Goal: Task Accomplishment & Management: Manage account settings

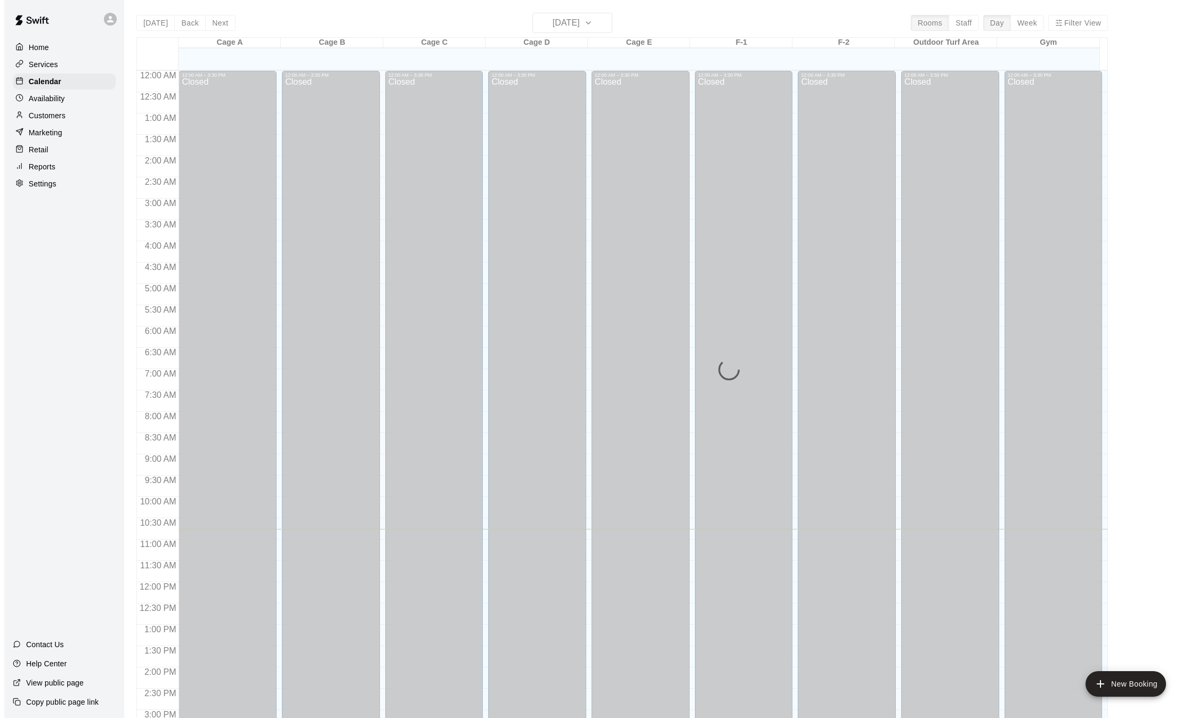
scroll to position [332, 0]
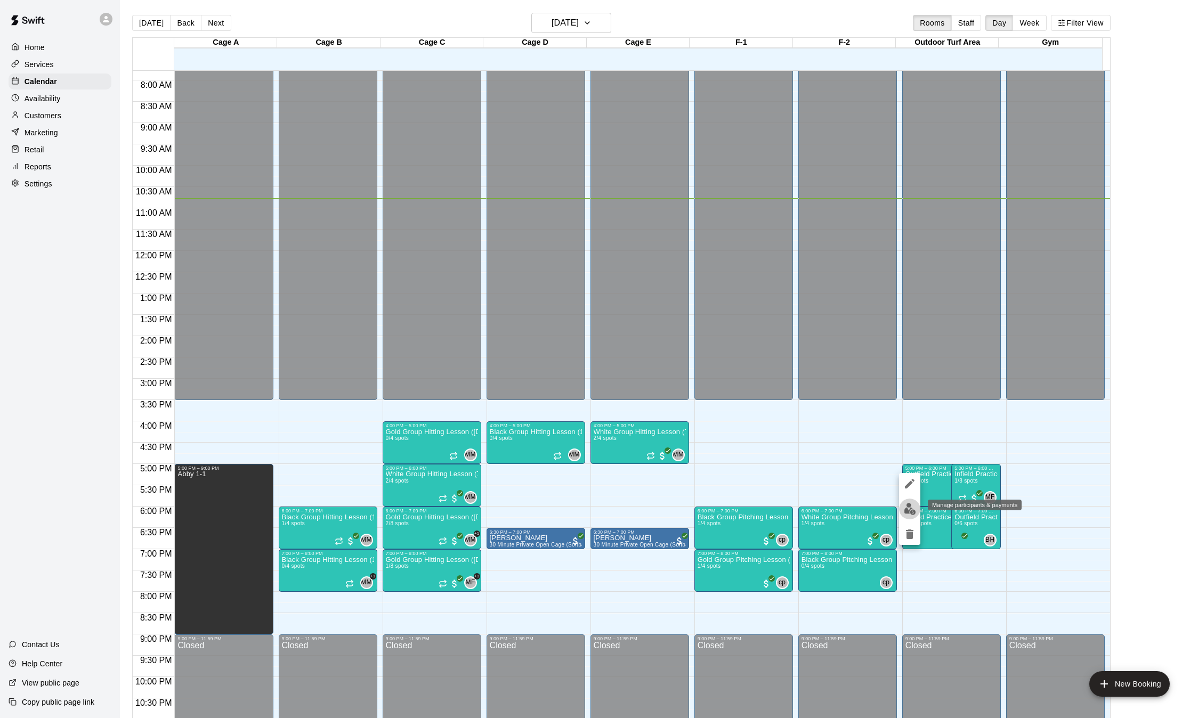
click at [909, 513] on img "edit" at bounding box center [910, 509] width 12 height 12
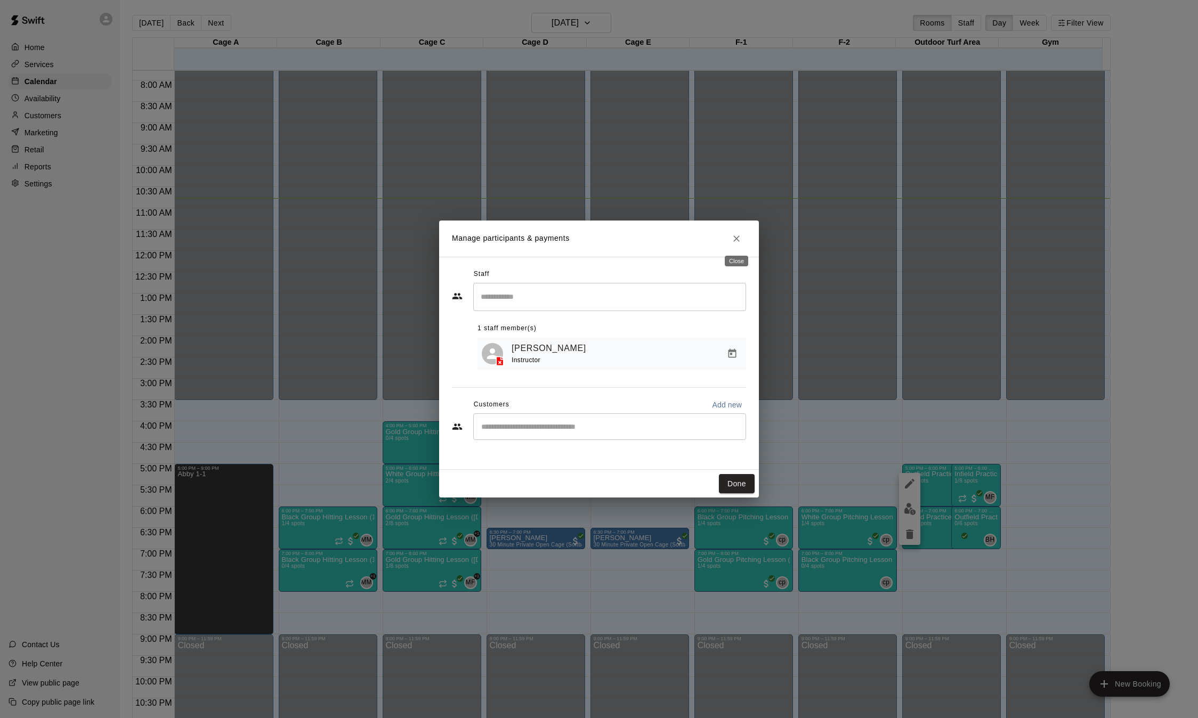
drag, startPoint x: 737, startPoint y: 243, endPoint x: 738, endPoint y: 236, distance: 7.0
click at [738, 236] on icon "Close" at bounding box center [736, 238] width 11 height 11
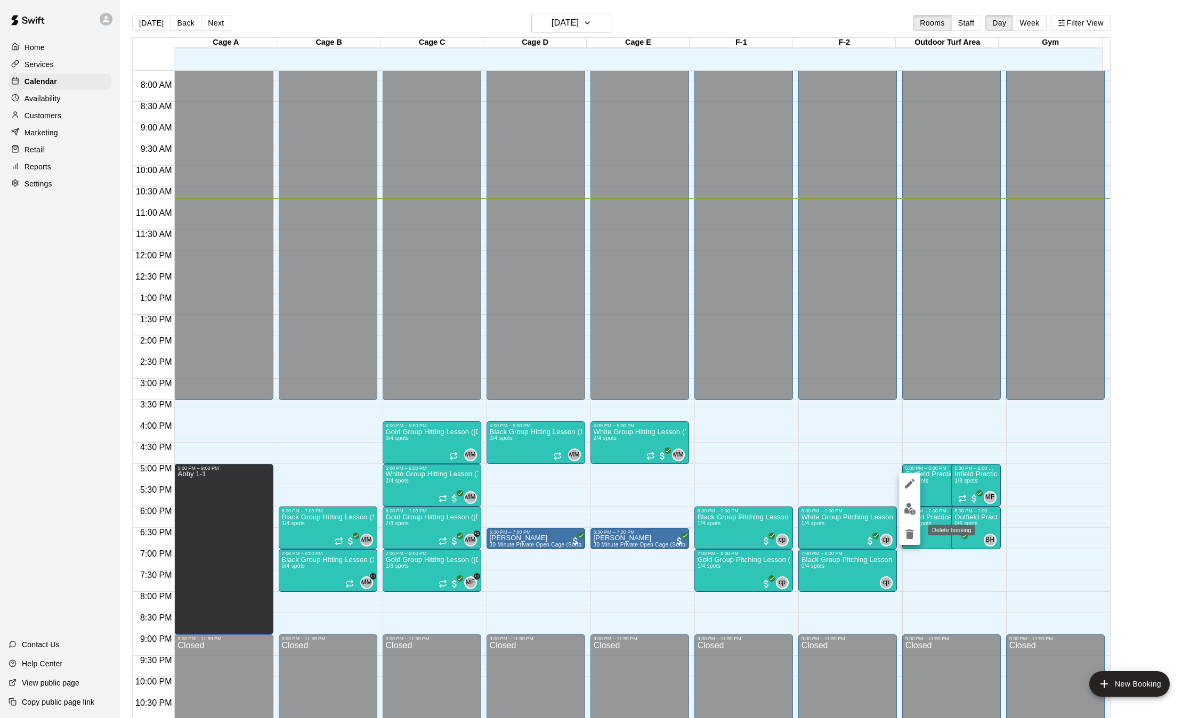
click at [911, 537] on icon "delete" at bounding box center [909, 535] width 7 height 10
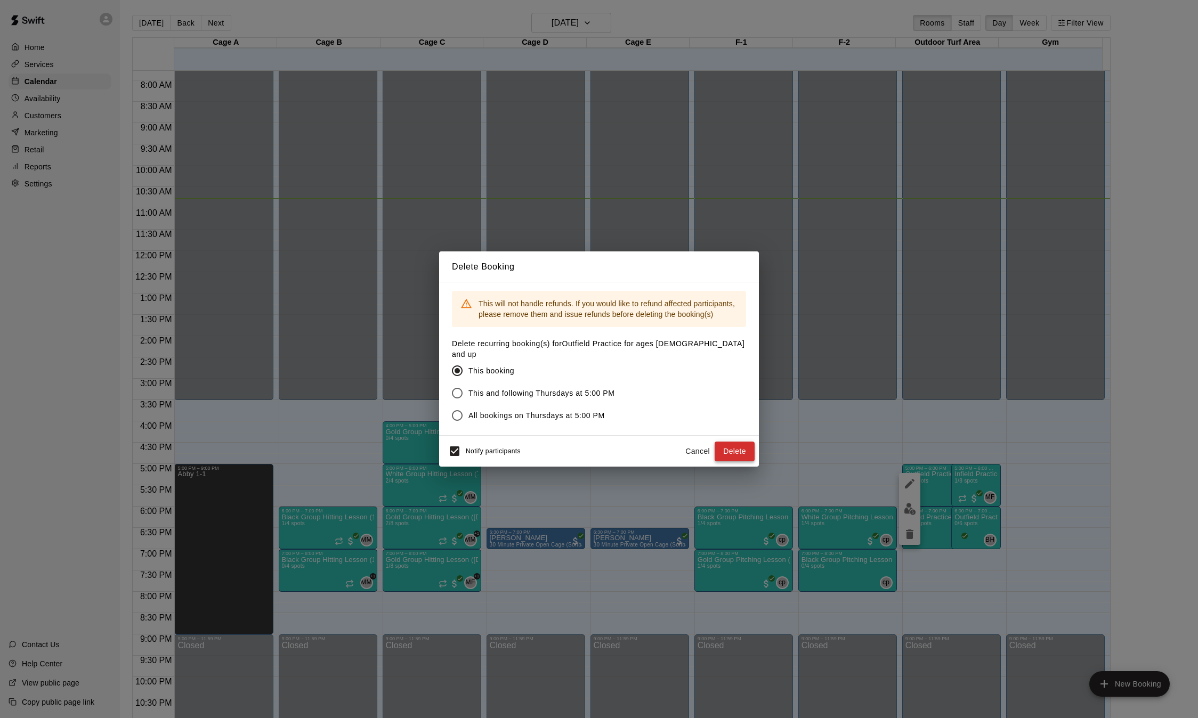
click at [728, 446] on button "Delete" at bounding box center [735, 452] width 40 height 20
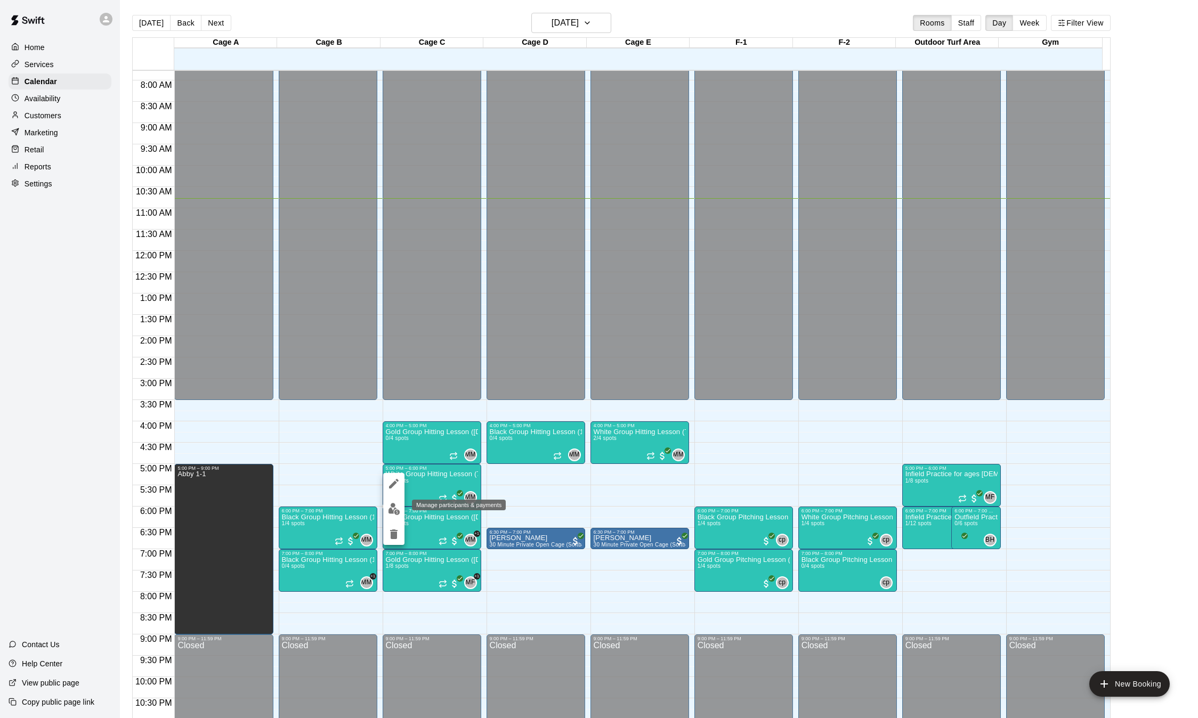
click at [394, 505] on img "edit" at bounding box center [394, 509] width 12 height 12
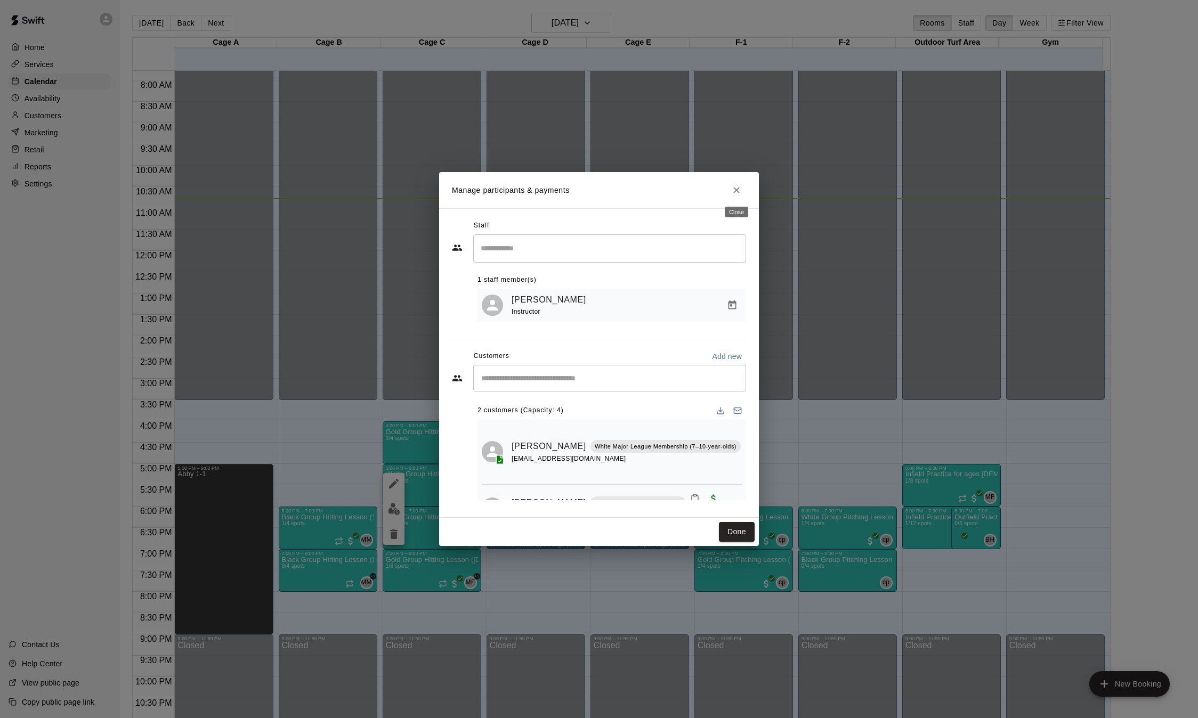
click at [735, 192] on icon "Close" at bounding box center [736, 190] width 11 height 11
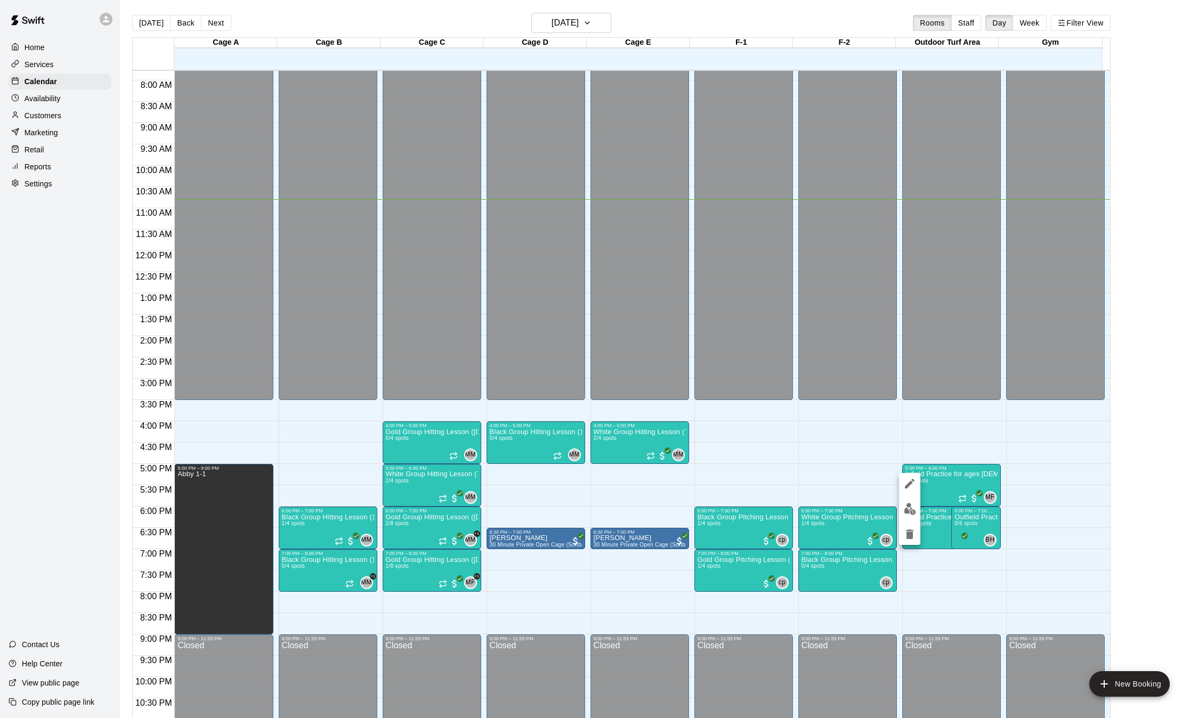
drag, startPoint x: 969, startPoint y: 524, endPoint x: 956, endPoint y: 523, distance: 13.9
click at [956, 523] on div at bounding box center [599, 359] width 1198 height 718
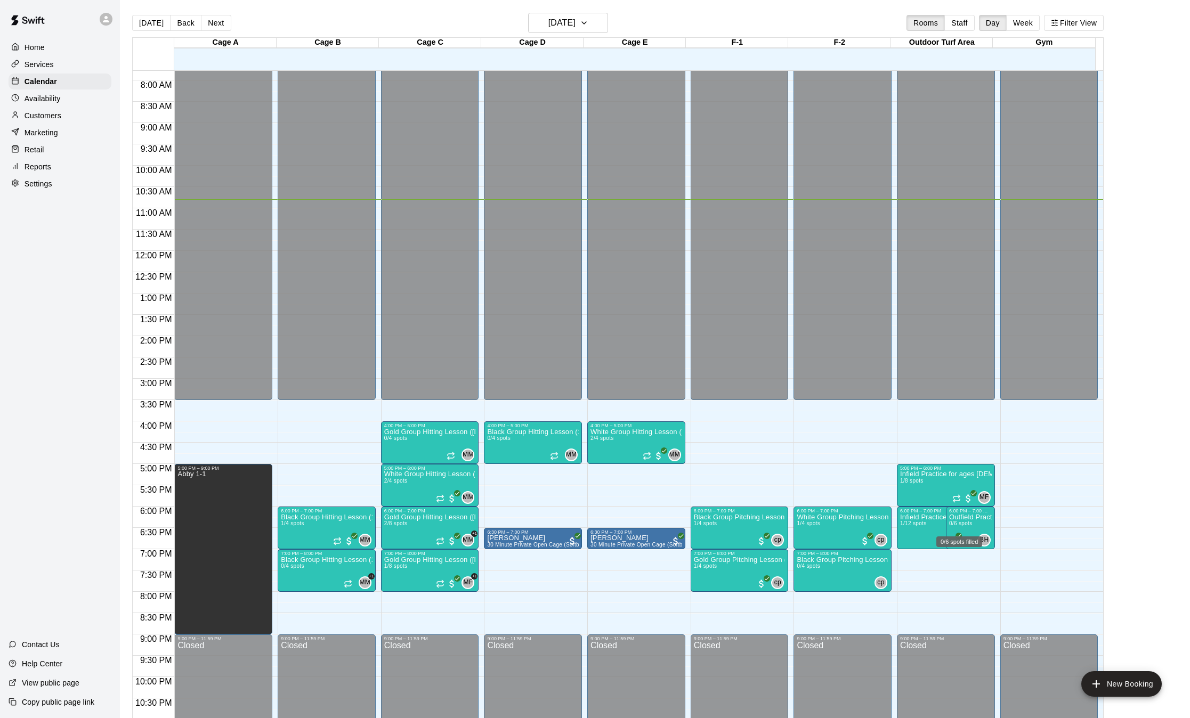
click at [956, 523] on span "0/6 spots" at bounding box center [960, 524] width 23 height 6
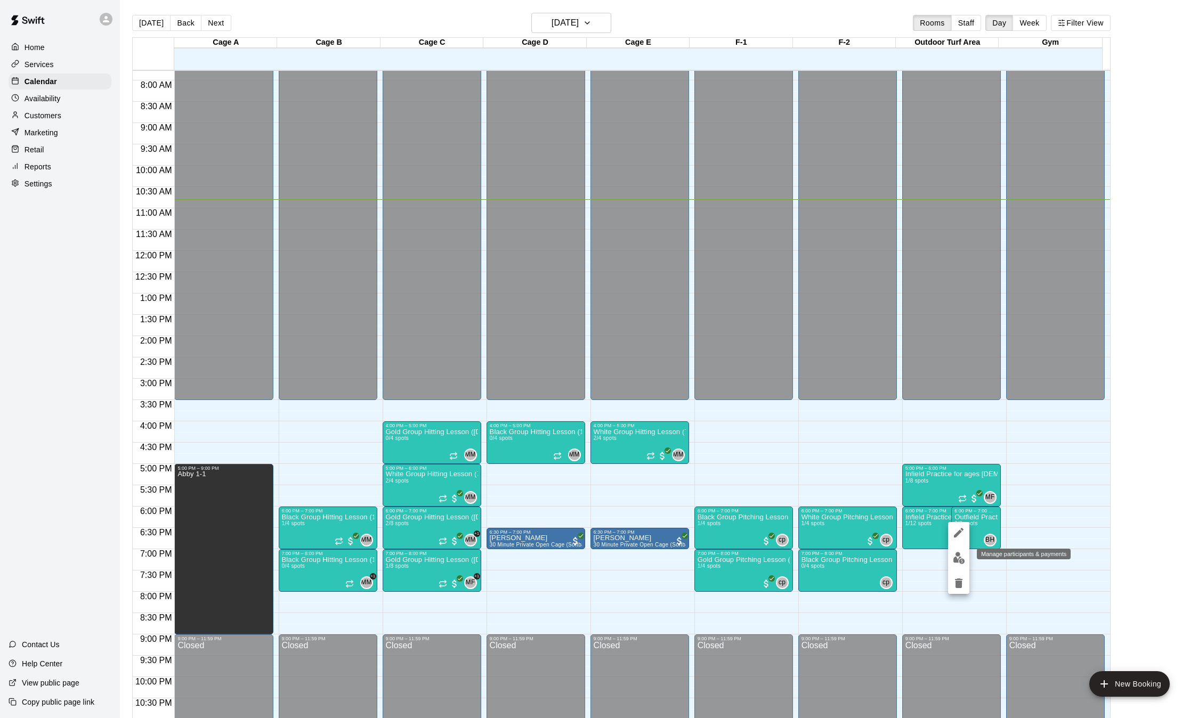
click at [955, 554] on img "edit" at bounding box center [959, 558] width 12 height 12
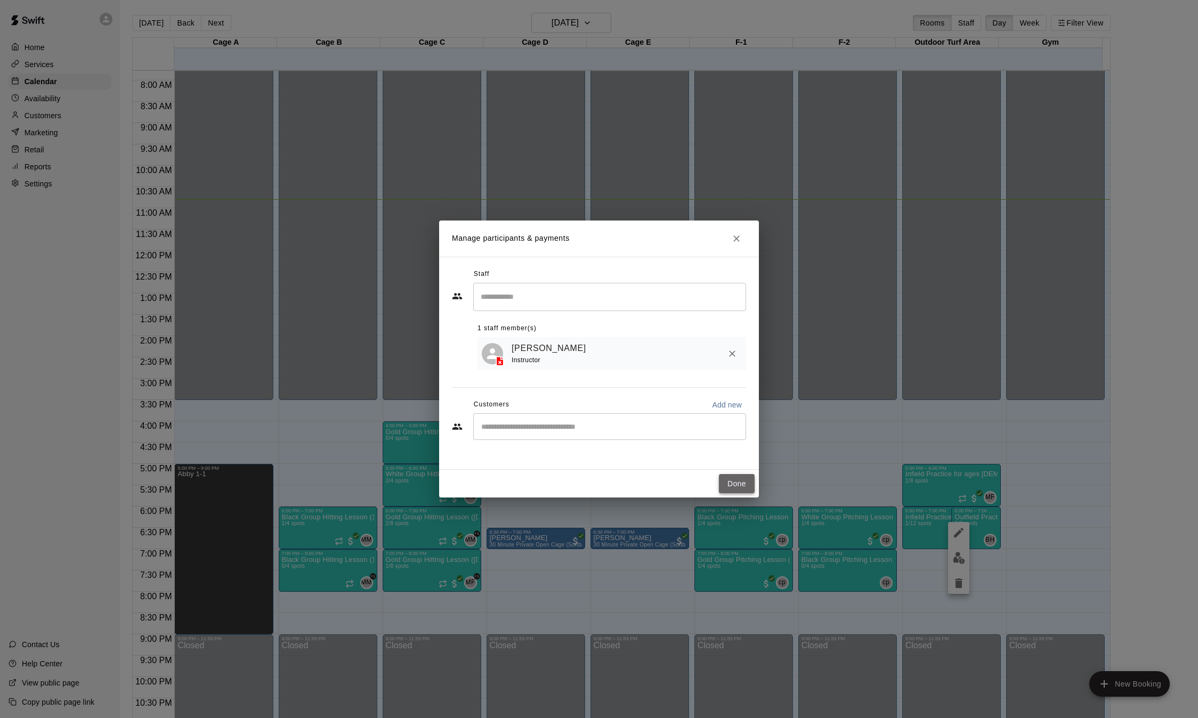
click at [733, 479] on button "Done" at bounding box center [737, 484] width 36 height 20
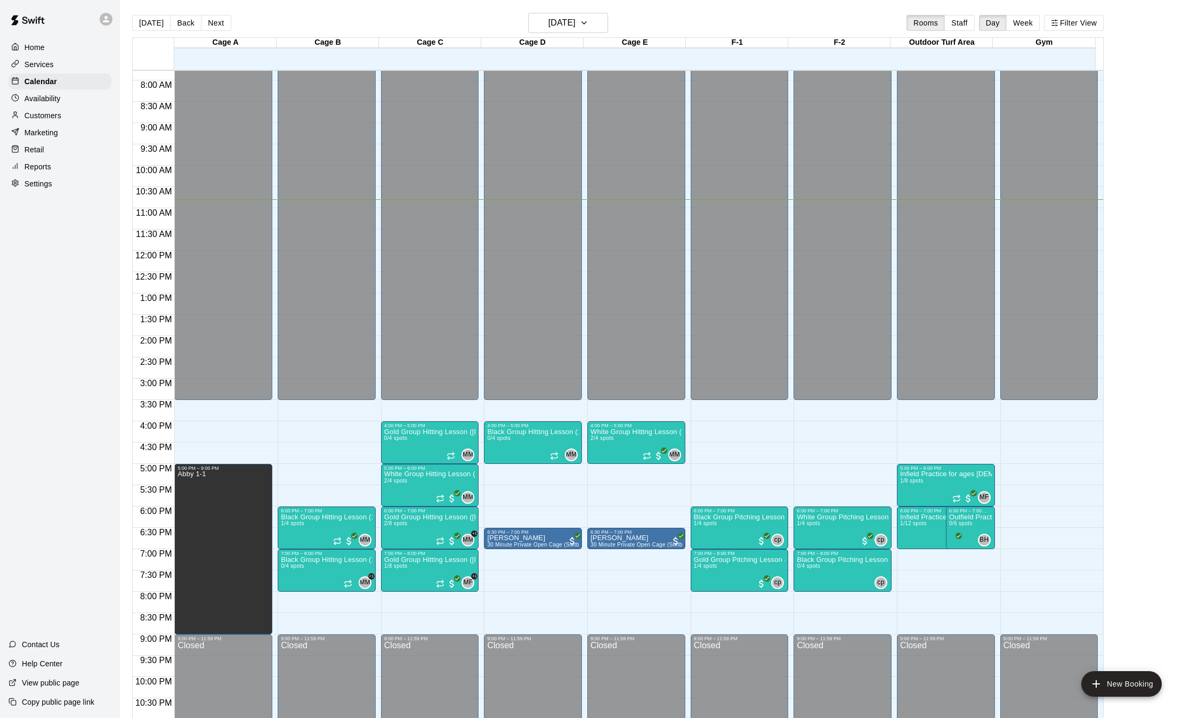
drag, startPoint x: 970, startPoint y: 533, endPoint x: 868, endPoint y: 460, distance: 125.3
click at [868, 460] on div "12:00 AM – 3:30 PM Closed 6:00 PM – 7:00 PM White Group Pitching Lesson (7–14-y…" at bounding box center [843, 250] width 98 height 1023
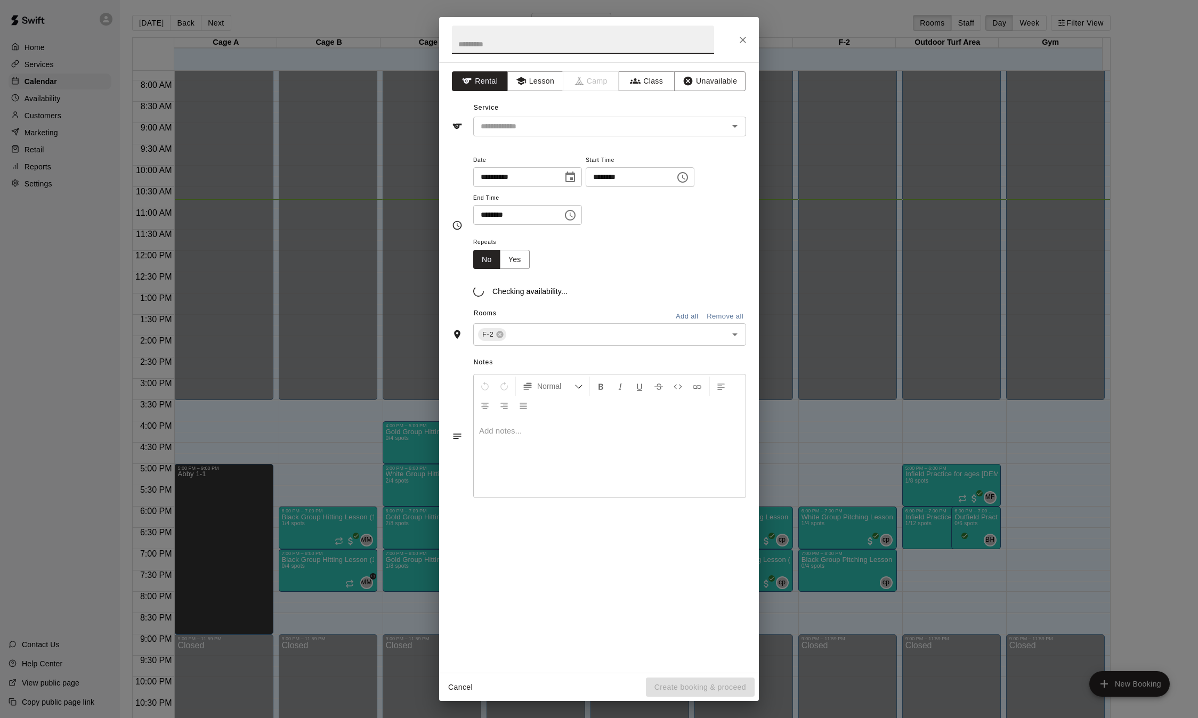
click at [964, 532] on div "**********" at bounding box center [599, 359] width 1198 height 718
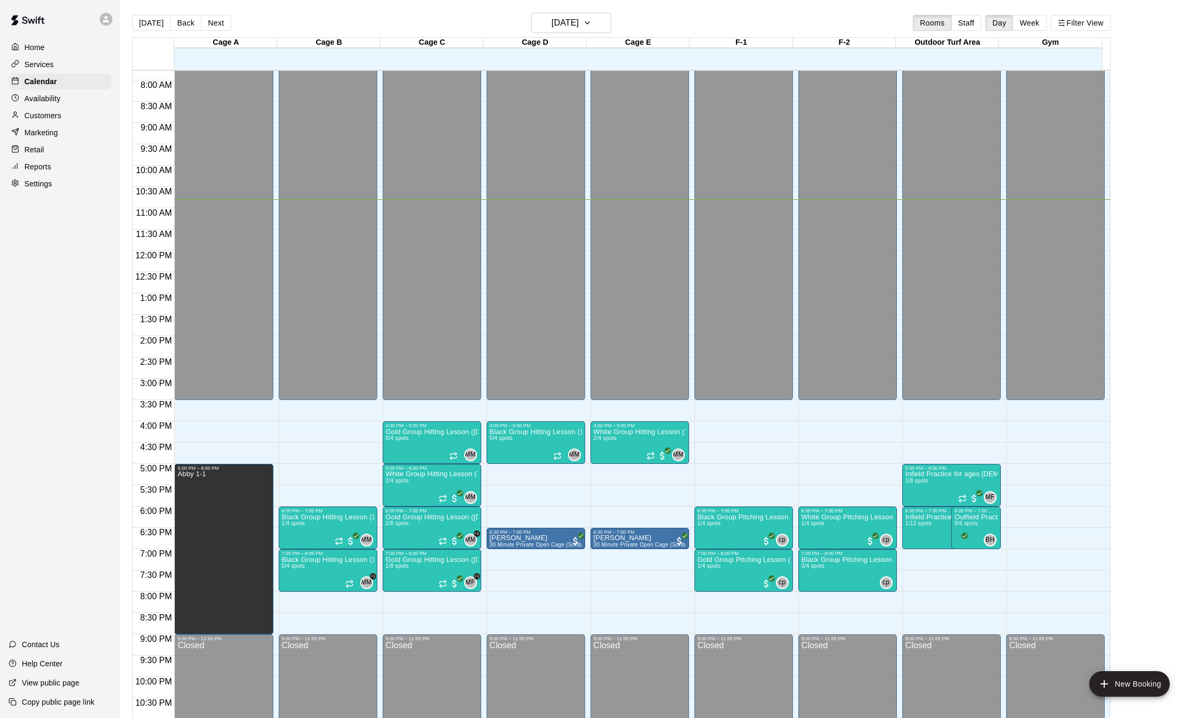
click at [964, 532] on div "**********" at bounding box center [599, 359] width 1198 height 718
click at [961, 572] on icon "delete" at bounding box center [958, 577] width 13 height 13
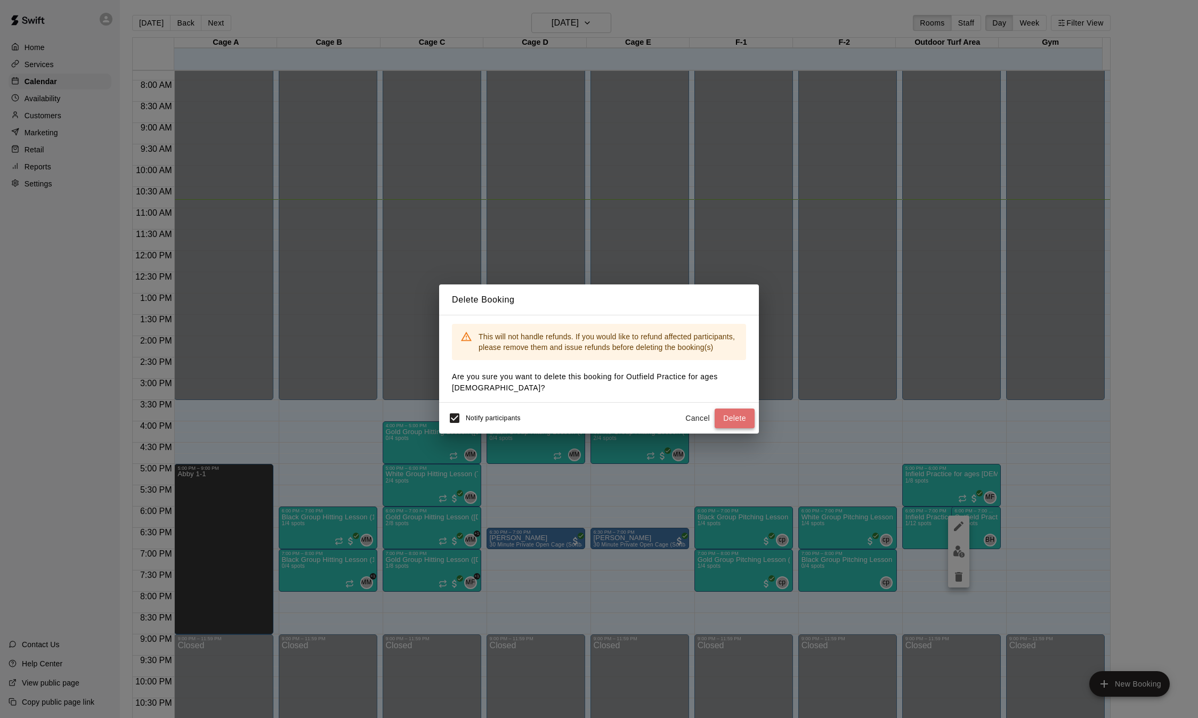
click at [750, 417] on button "Delete" at bounding box center [735, 419] width 40 height 20
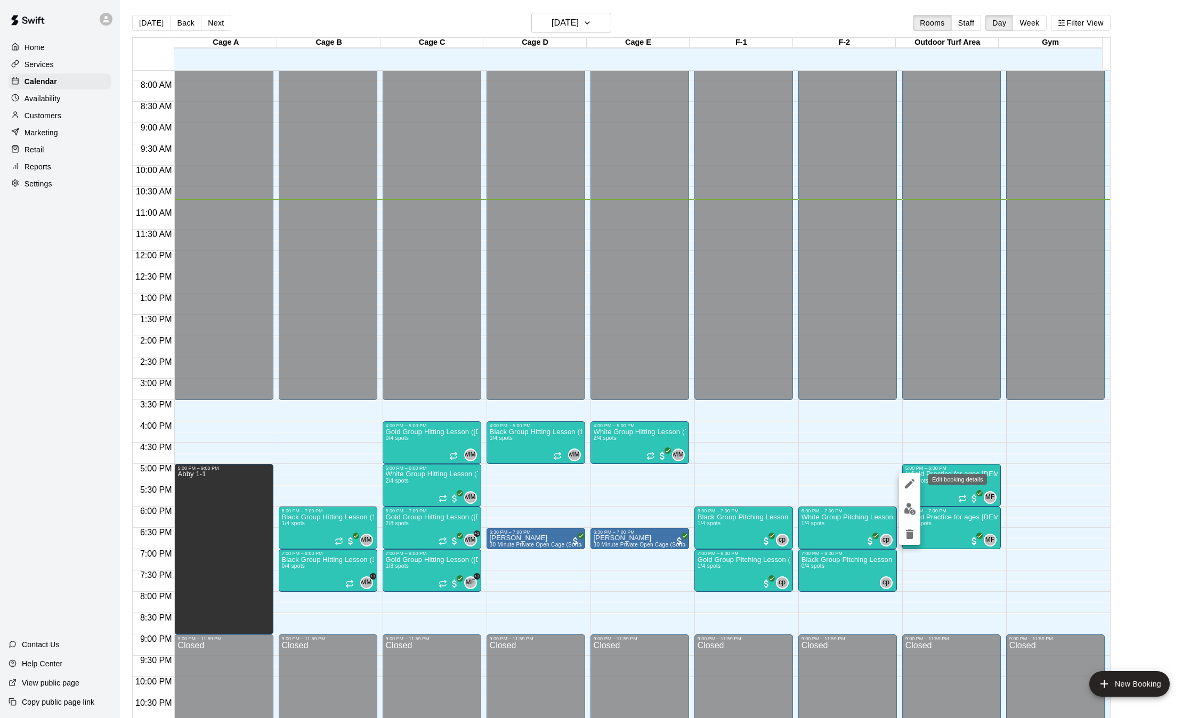
drag, startPoint x: 911, startPoint y: 486, endPoint x: 940, endPoint y: 509, distance: 36.7
click at [940, 509] on div at bounding box center [599, 359] width 1198 height 718
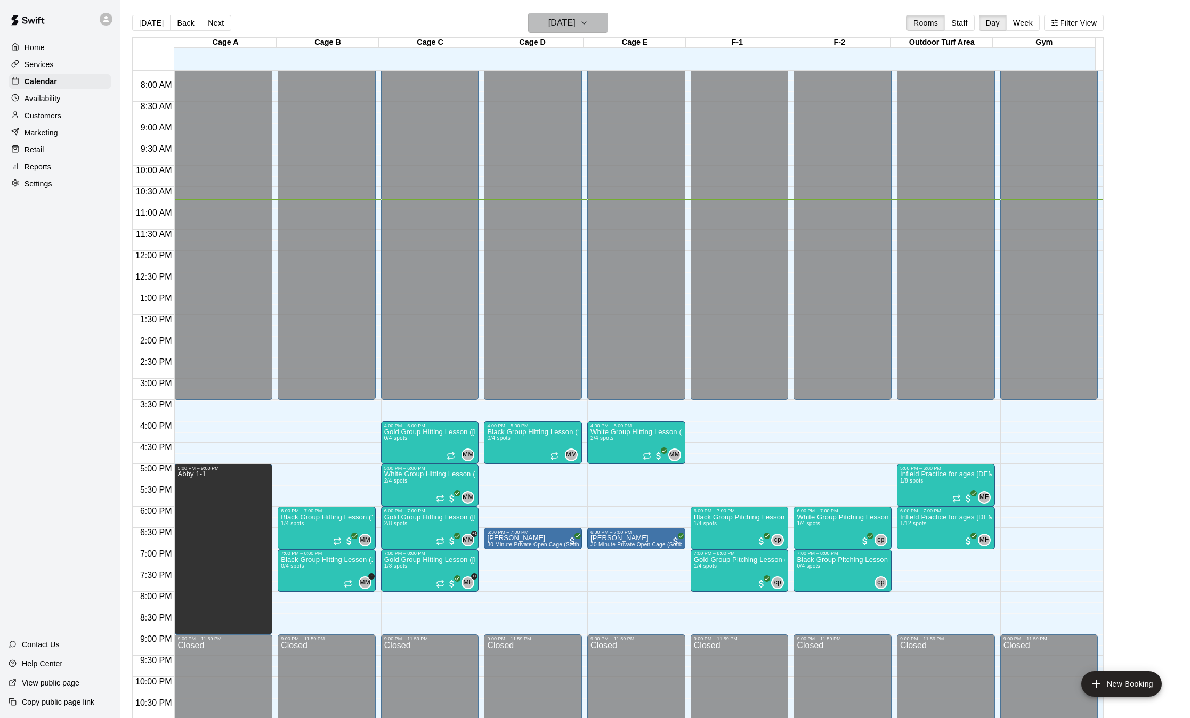
click at [576, 28] on h6 "[DATE]" at bounding box center [561, 22] width 27 height 15
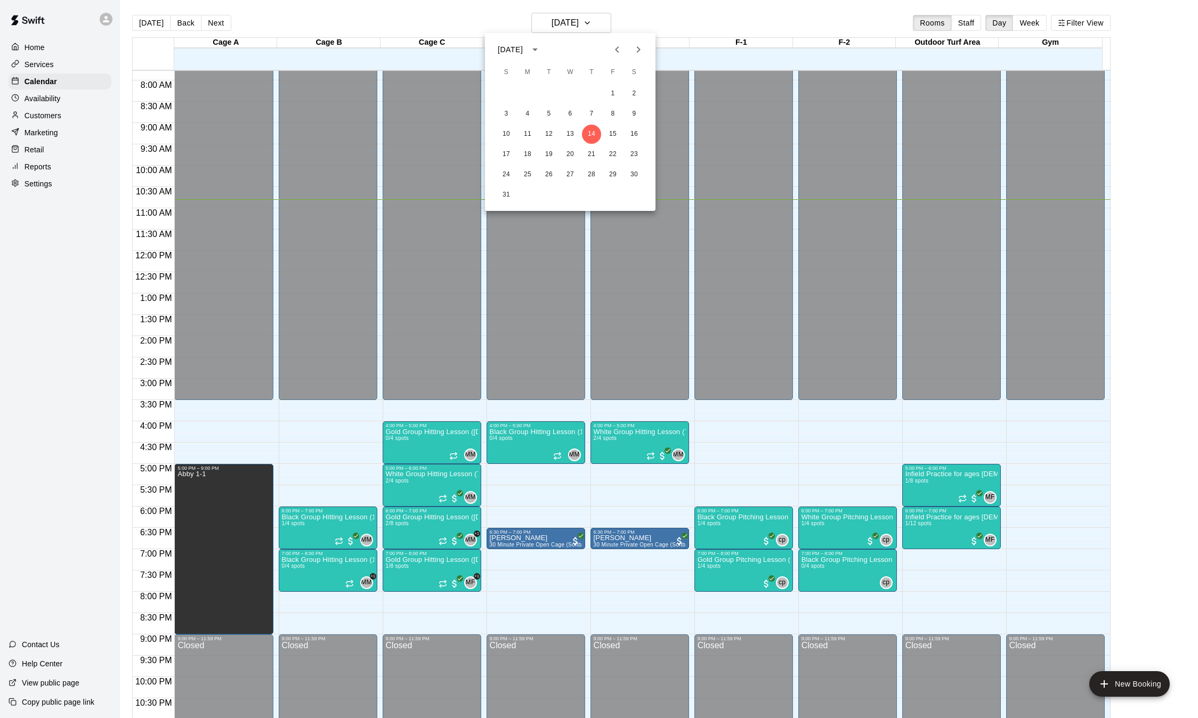
click at [614, 50] on icon "Previous month" at bounding box center [617, 49] width 13 height 13
click at [638, 51] on icon "Next month" at bounding box center [639, 49] width 4 height 6
click at [839, 9] on div at bounding box center [599, 359] width 1198 height 718
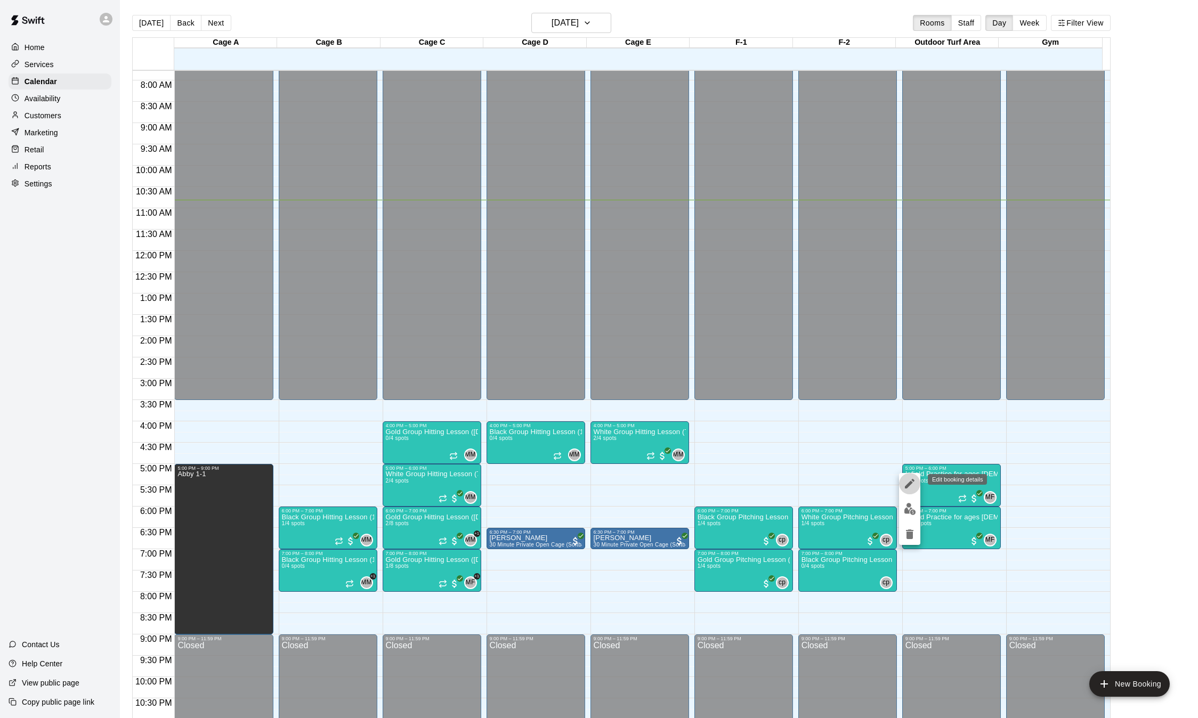
click at [907, 486] on icon "edit" at bounding box center [910, 484] width 10 height 10
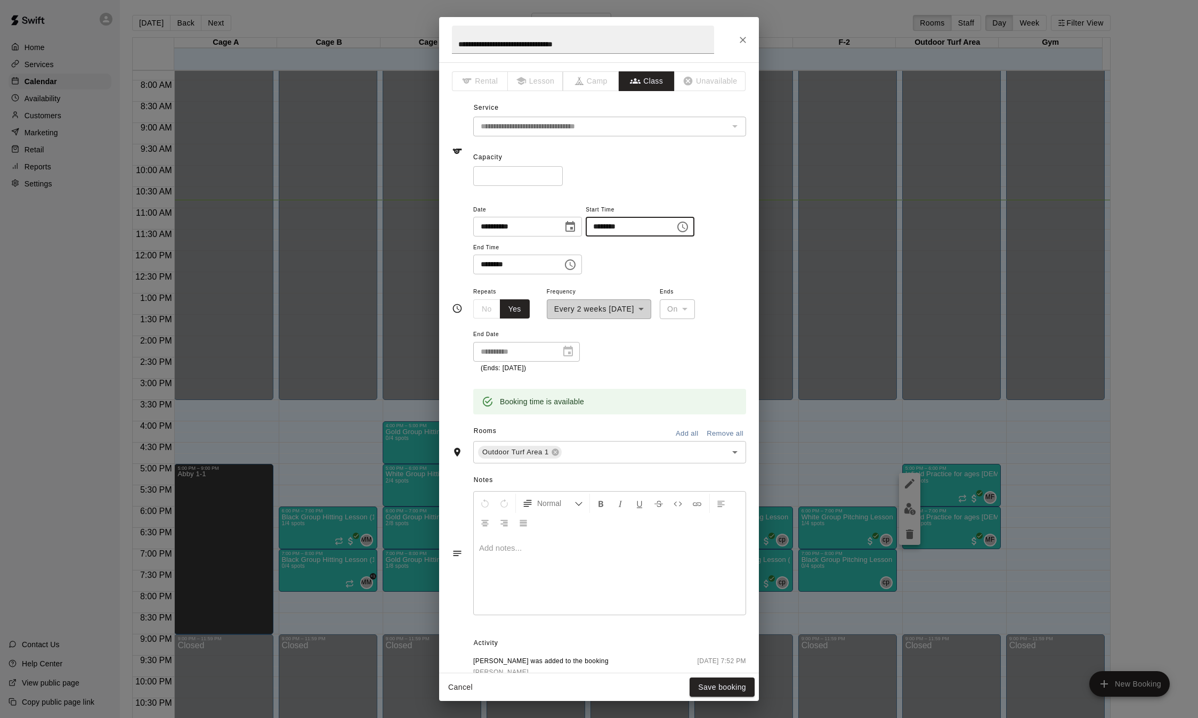
click at [607, 229] on input "********" at bounding box center [627, 227] width 82 height 20
type input "********"
click at [485, 264] on input "********" at bounding box center [514, 265] width 82 height 20
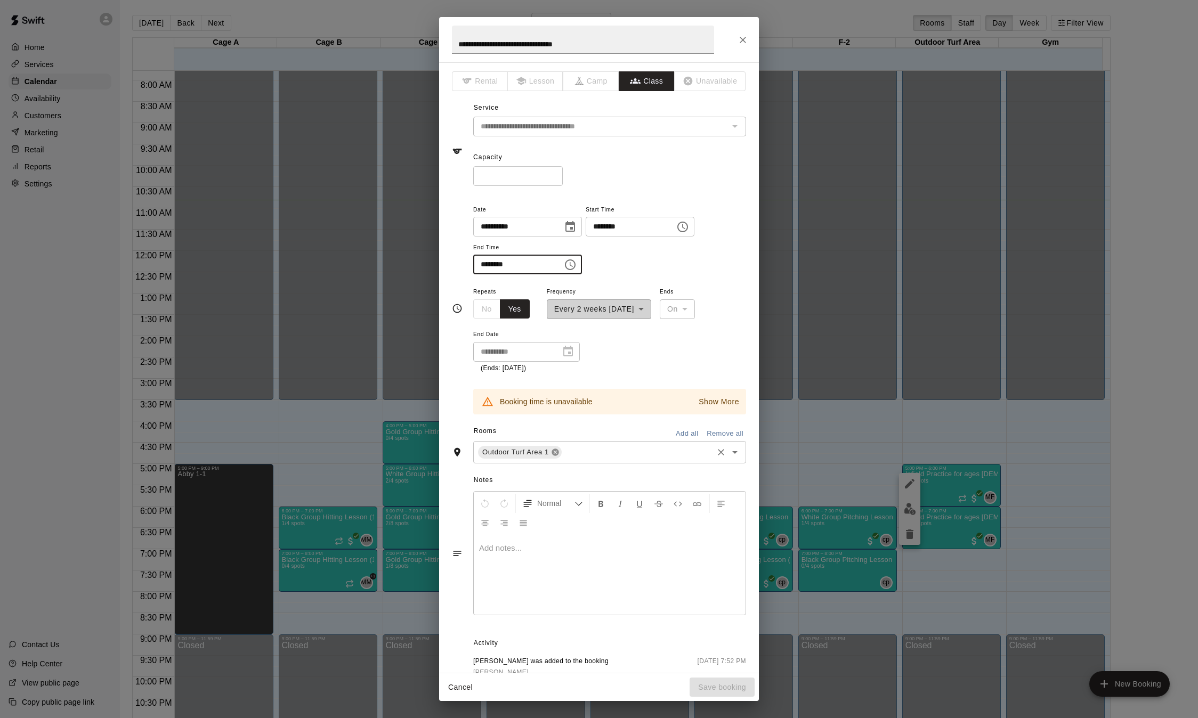
click at [554, 455] on icon at bounding box center [555, 452] width 7 height 7
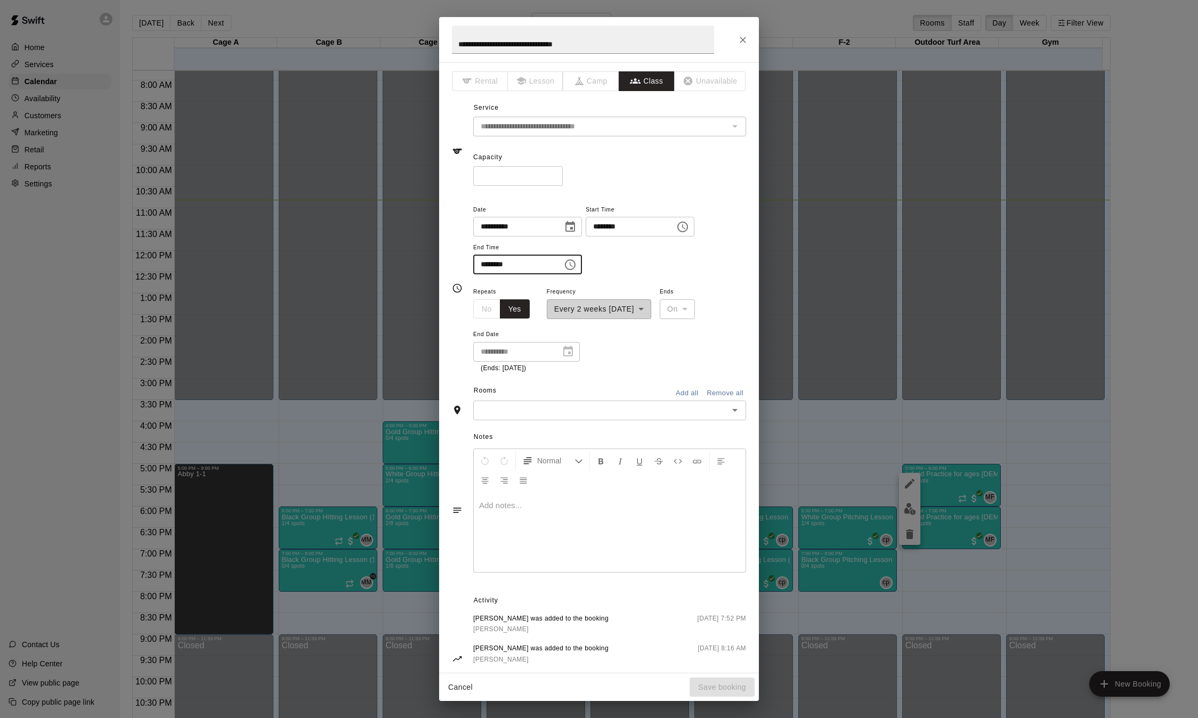
type input "********"
click at [534, 415] on input "text" at bounding box center [600, 410] width 249 height 13
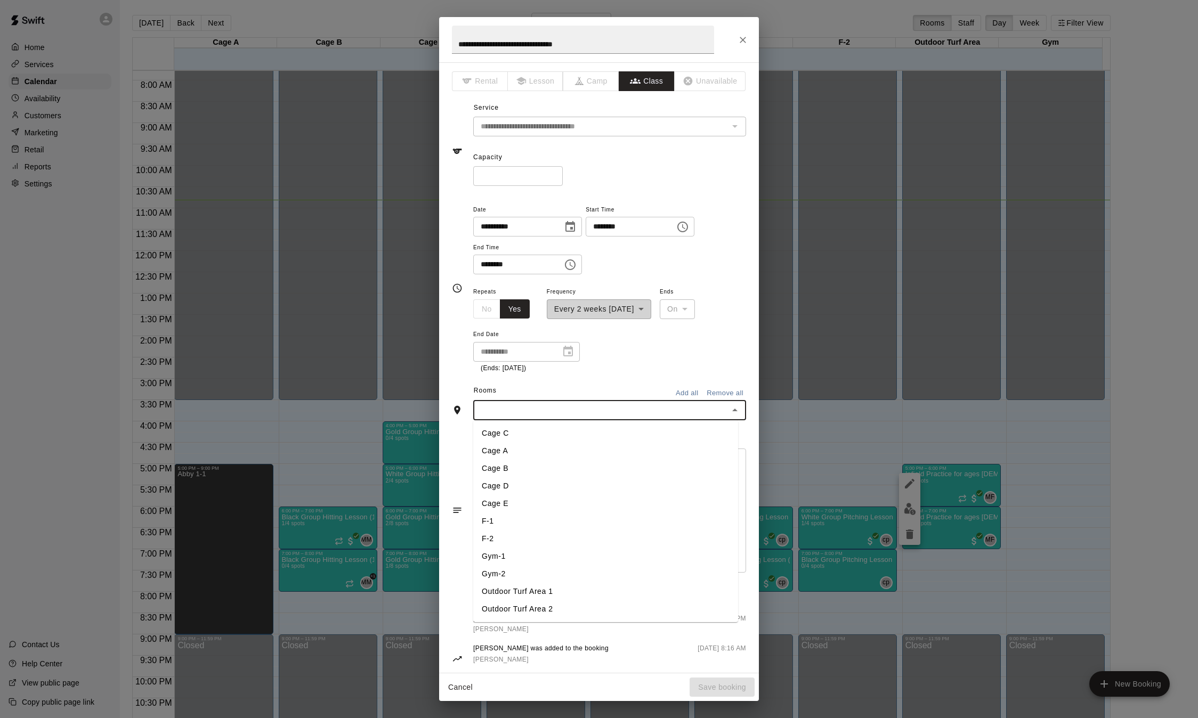
click at [532, 605] on li "Outdoor Turf Area 2" at bounding box center [605, 610] width 265 height 18
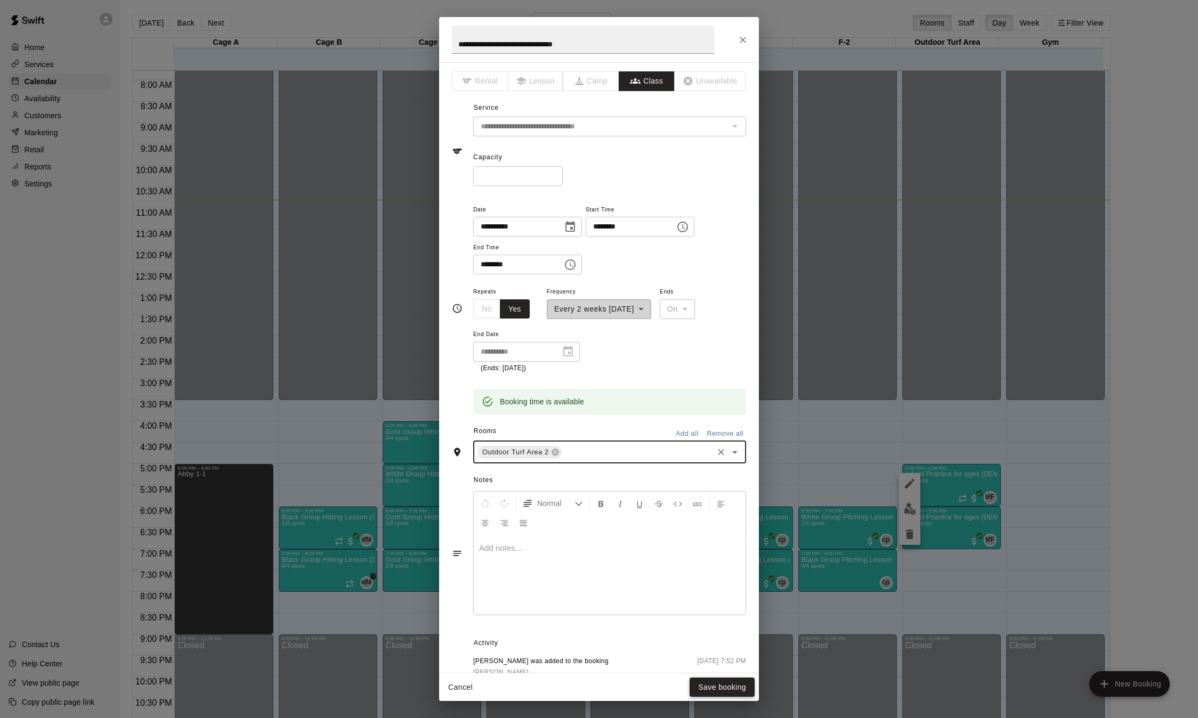
click at [729, 688] on button "Save booking" at bounding box center [722, 688] width 65 height 20
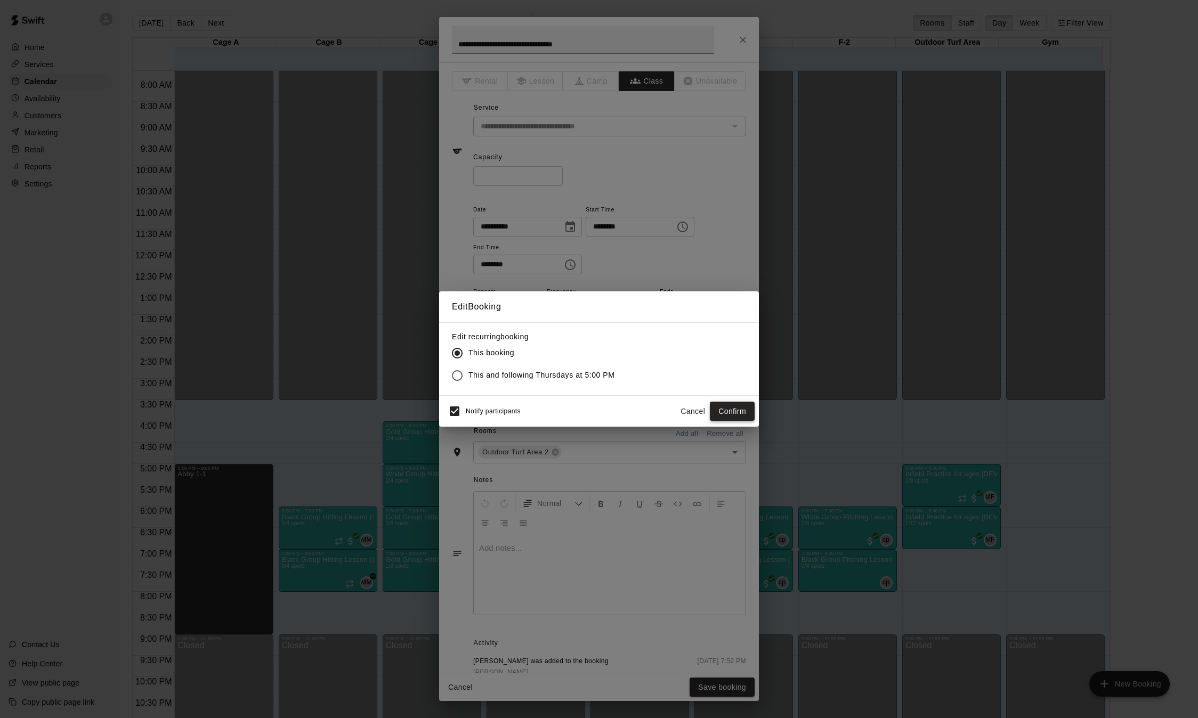
click at [740, 410] on button "Confirm" at bounding box center [732, 412] width 45 height 20
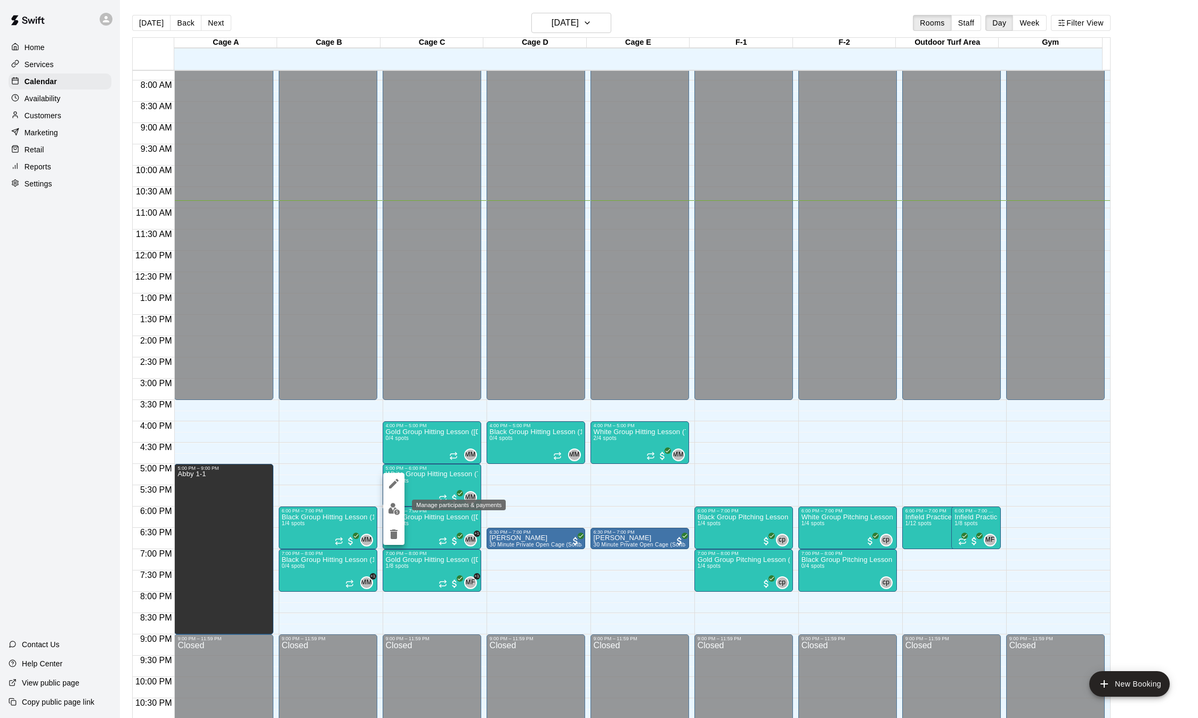
click at [387, 518] on button "edit" at bounding box center [393, 509] width 21 height 21
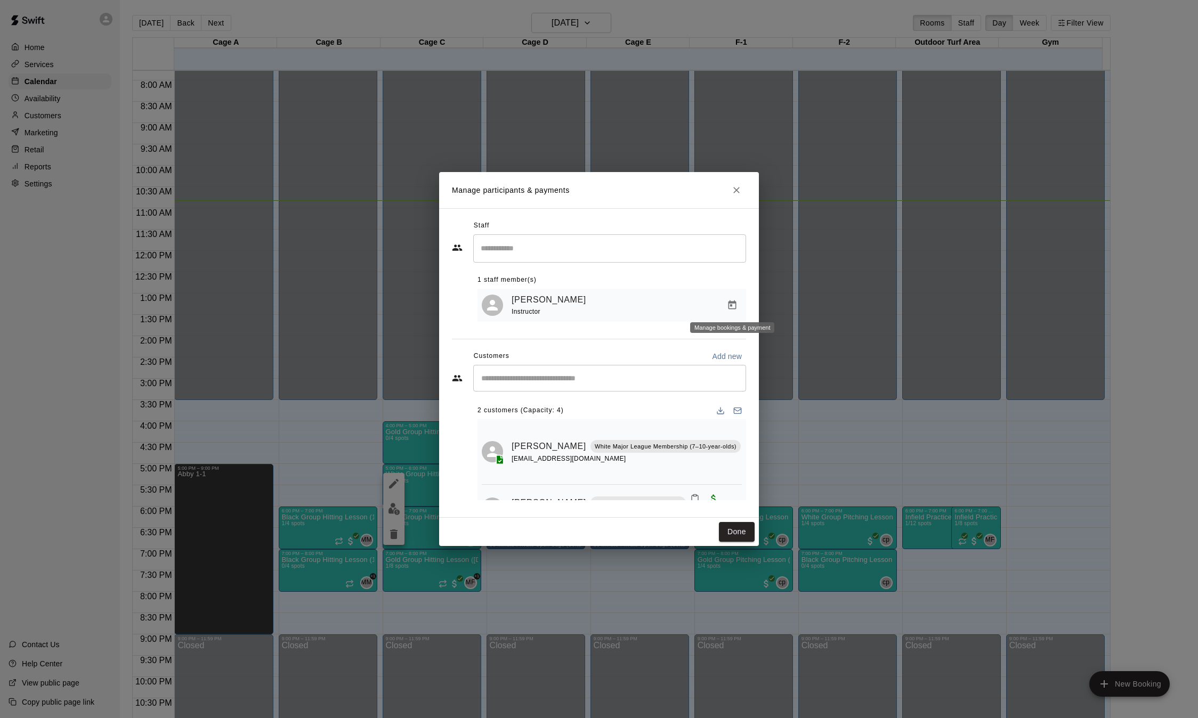
click at [735, 302] on icon "Manage bookings & payment" at bounding box center [733, 305] width 8 height 9
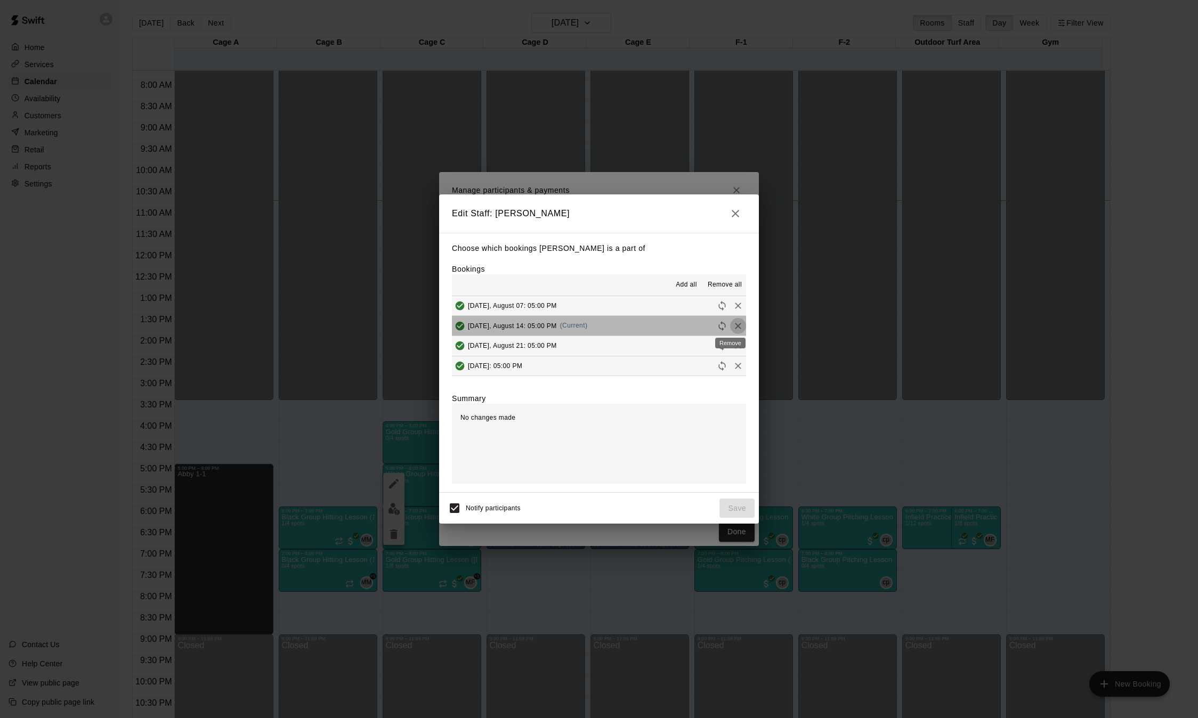
click at [733, 326] on icon "Remove" at bounding box center [738, 326] width 11 height 11
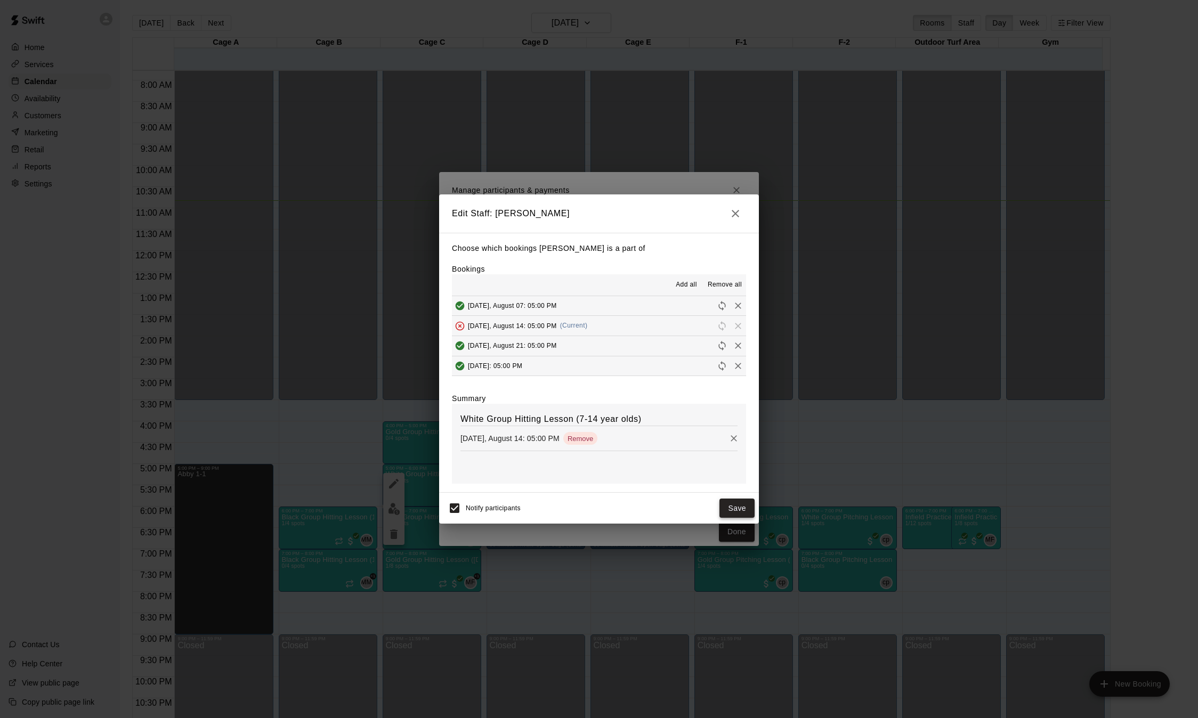
click at [734, 506] on button "Save" at bounding box center [737, 509] width 35 height 20
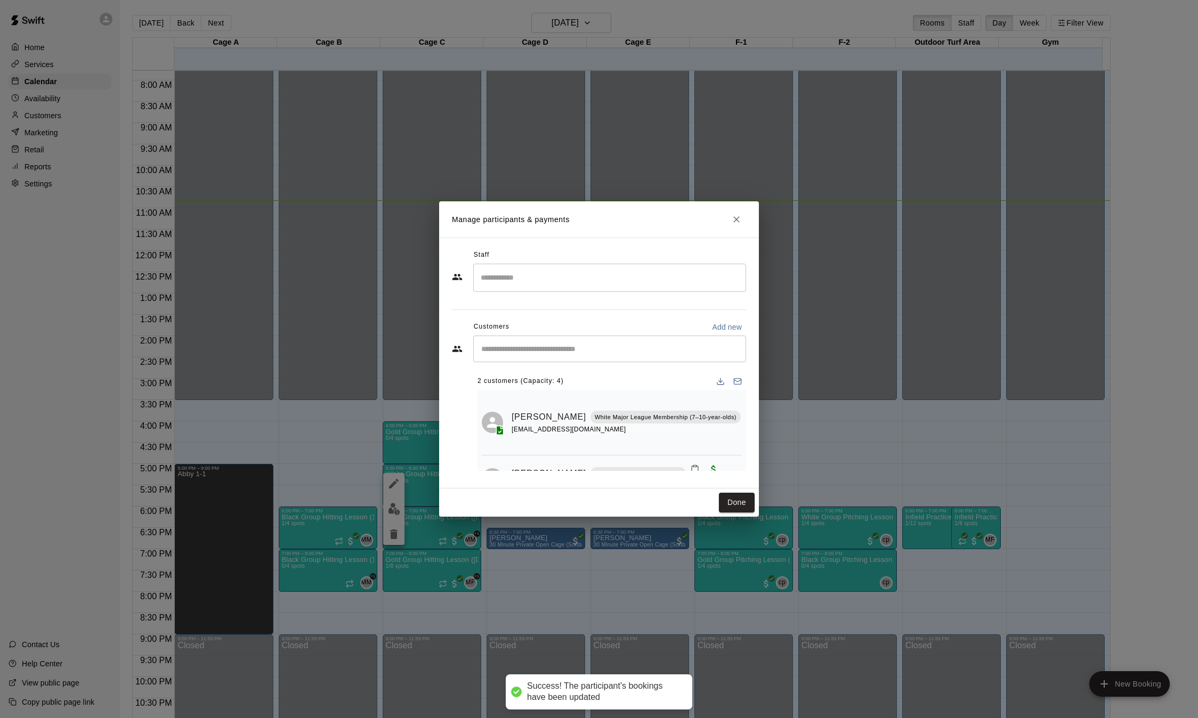
click at [602, 282] on input "Search staff" at bounding box center [609, 278] width 263 height 19
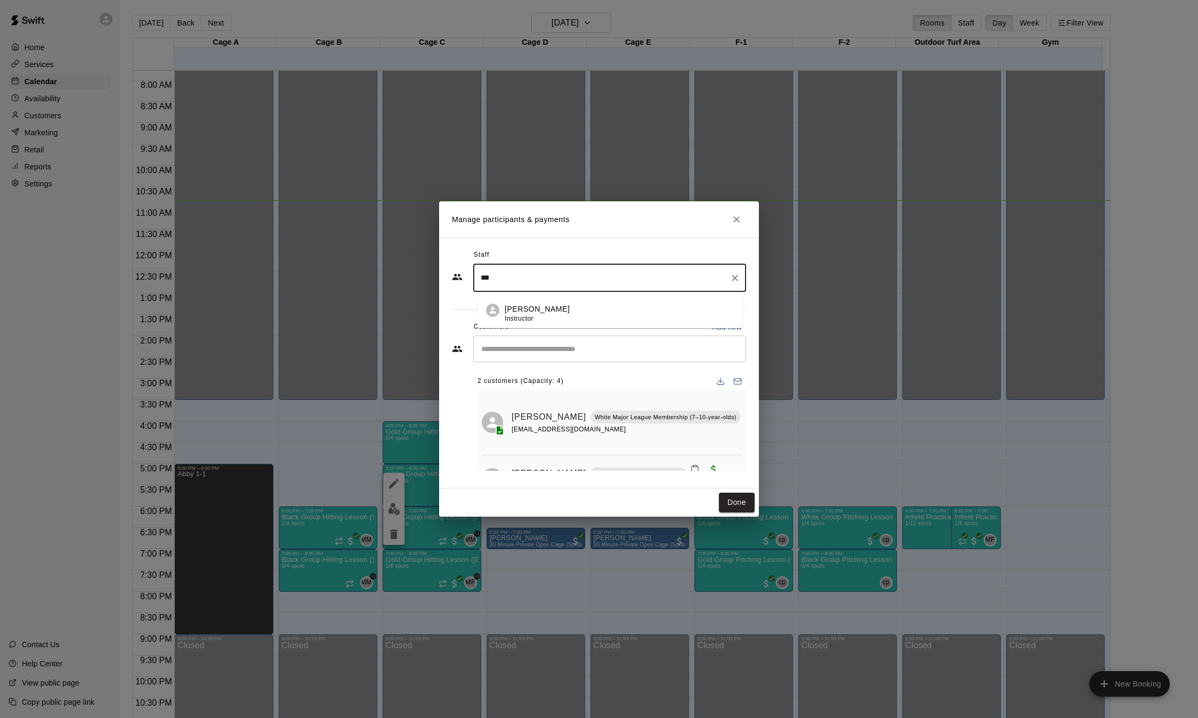
click at [546, 305] on p "[PERSON_NAME]" at bounding box center [537, 309] width 65 height 11
type input "***"
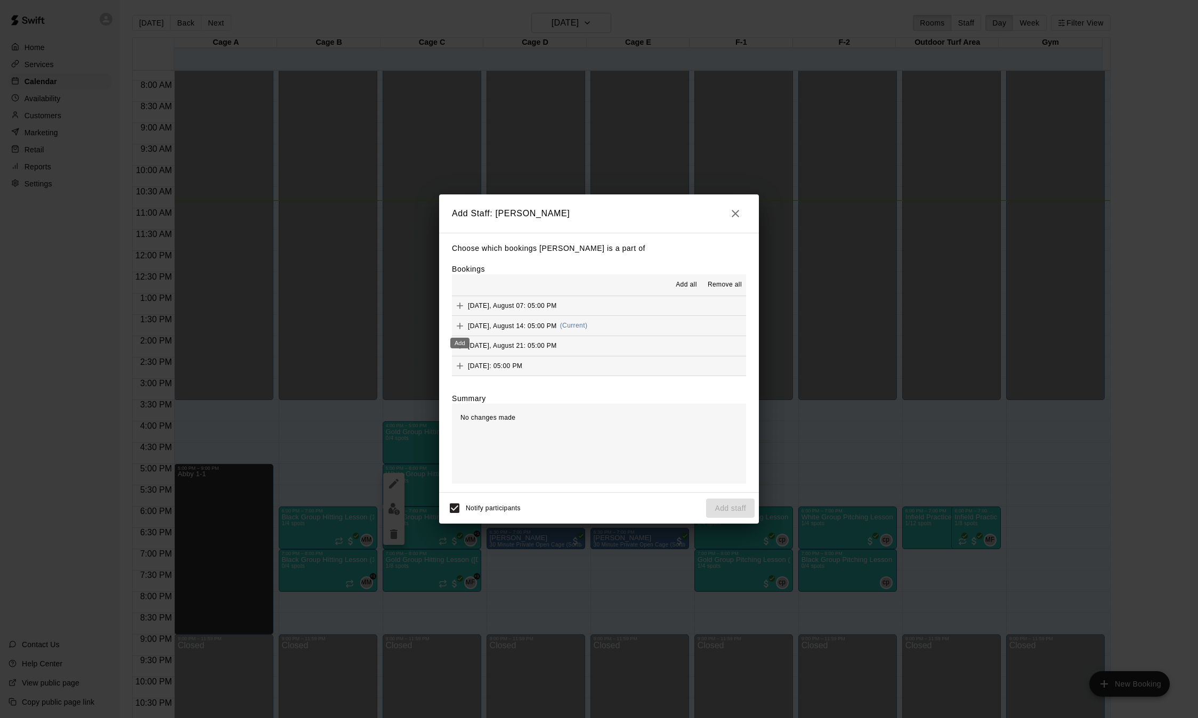
click at [462, 326] on icon "Add" at bounding box center [460, 326] width 11 height 11
click at [732, 505] on button "Add staff" at bounding box center [730, 509] width 49 height 20
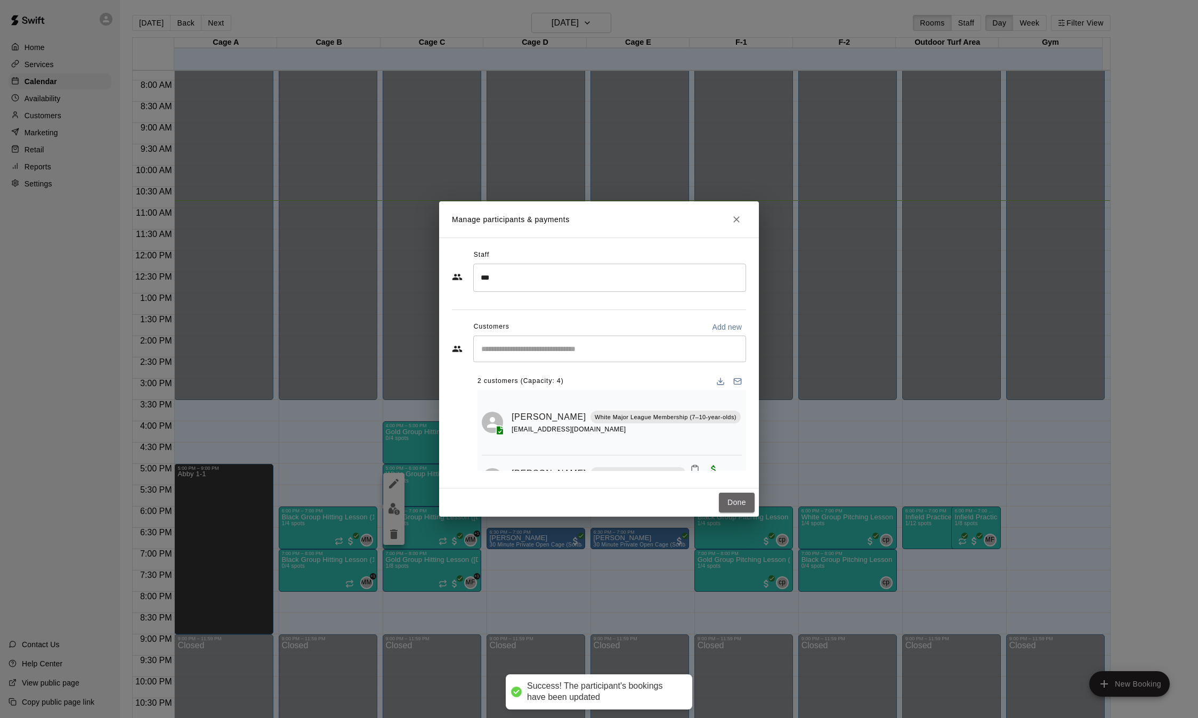
click at [732, 505] on button "Done" at bounding box center [737, 503] width 36 height 20
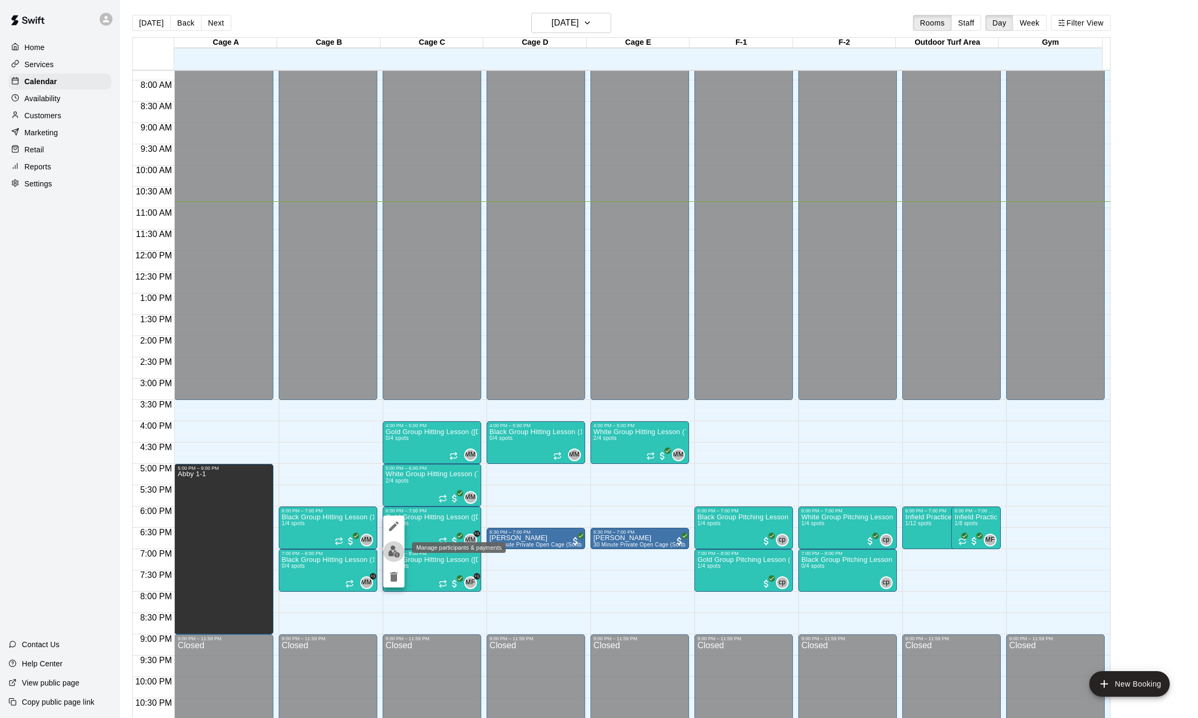
click at [395, 551] on img "edit" at bounding box center [394, 552] width 12 height 12
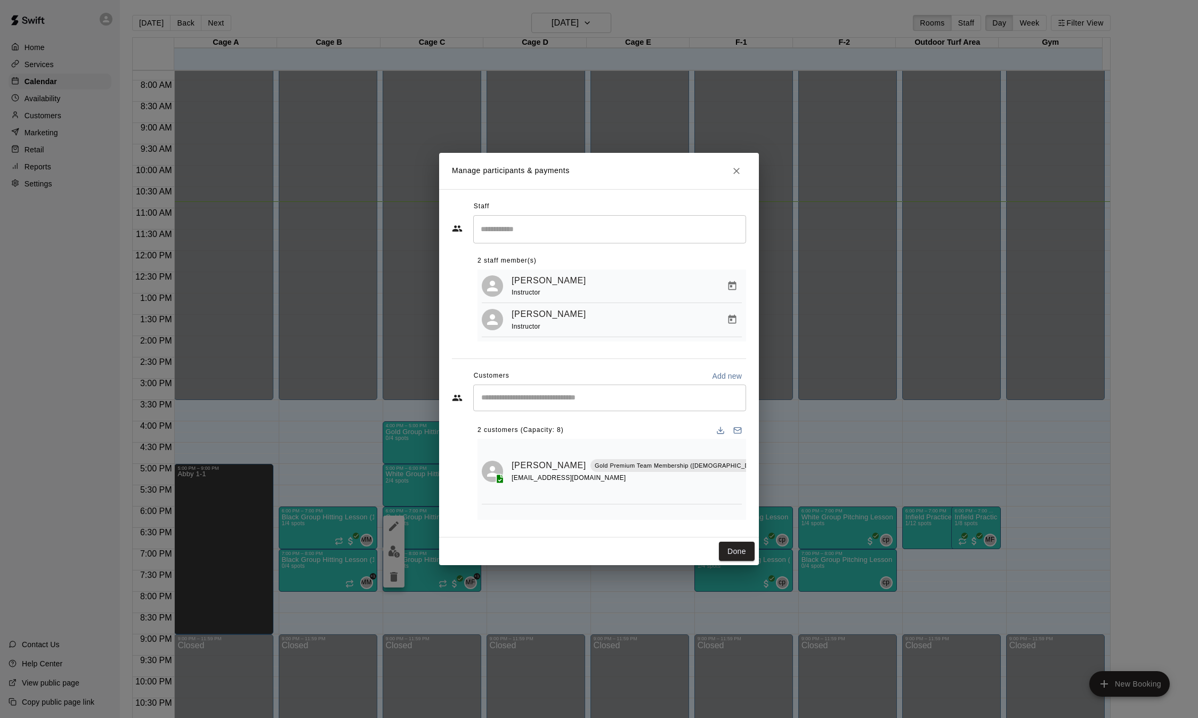
click at [559, 235] on input "Search staff" at bounding box center [609, 229] width 263 height 19
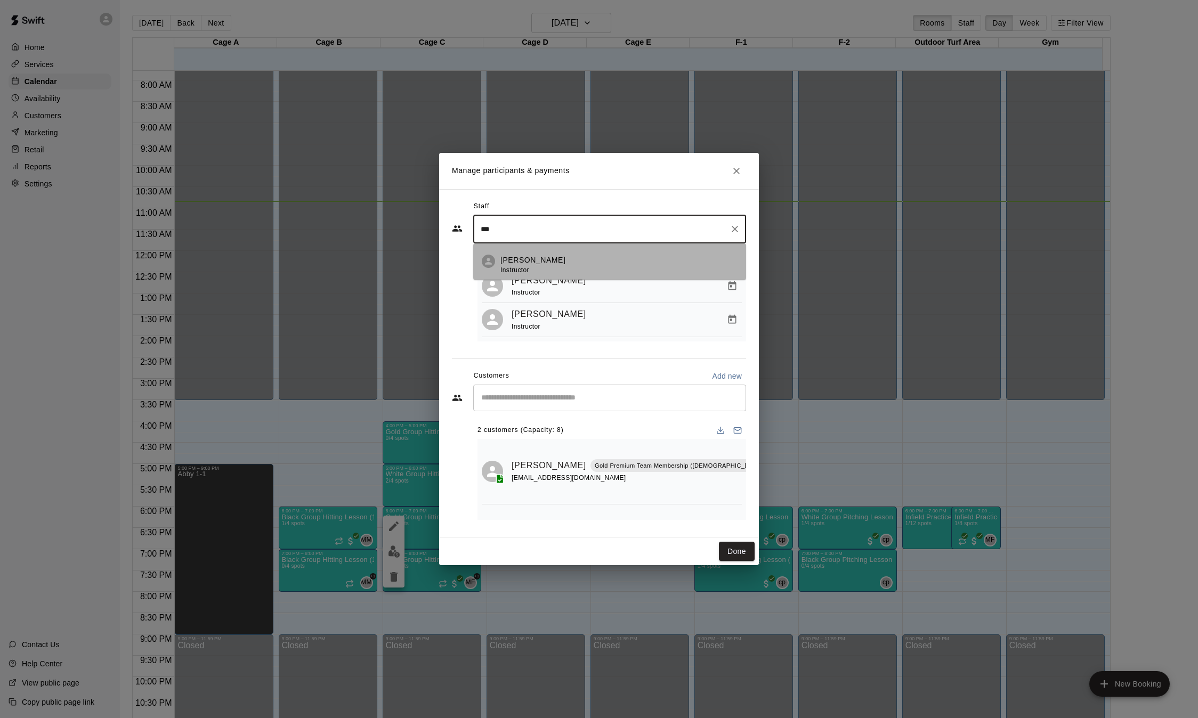
click at [521, 259] on p "[PERSON_NAME]" at bounding box center [532, 260] width 65 height 11
type input "***"
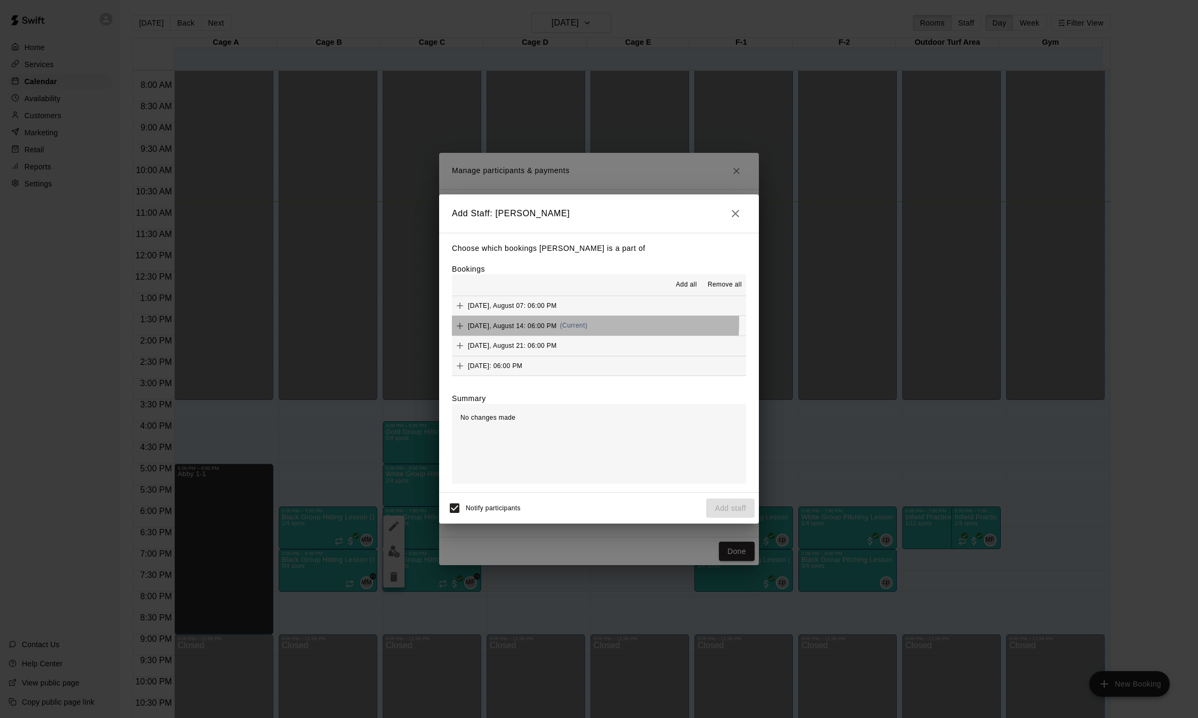
click at [528, 322] on span "[DATE], August 14: 06:00 PM" at bounding box center [512, 325] width 89 height 7
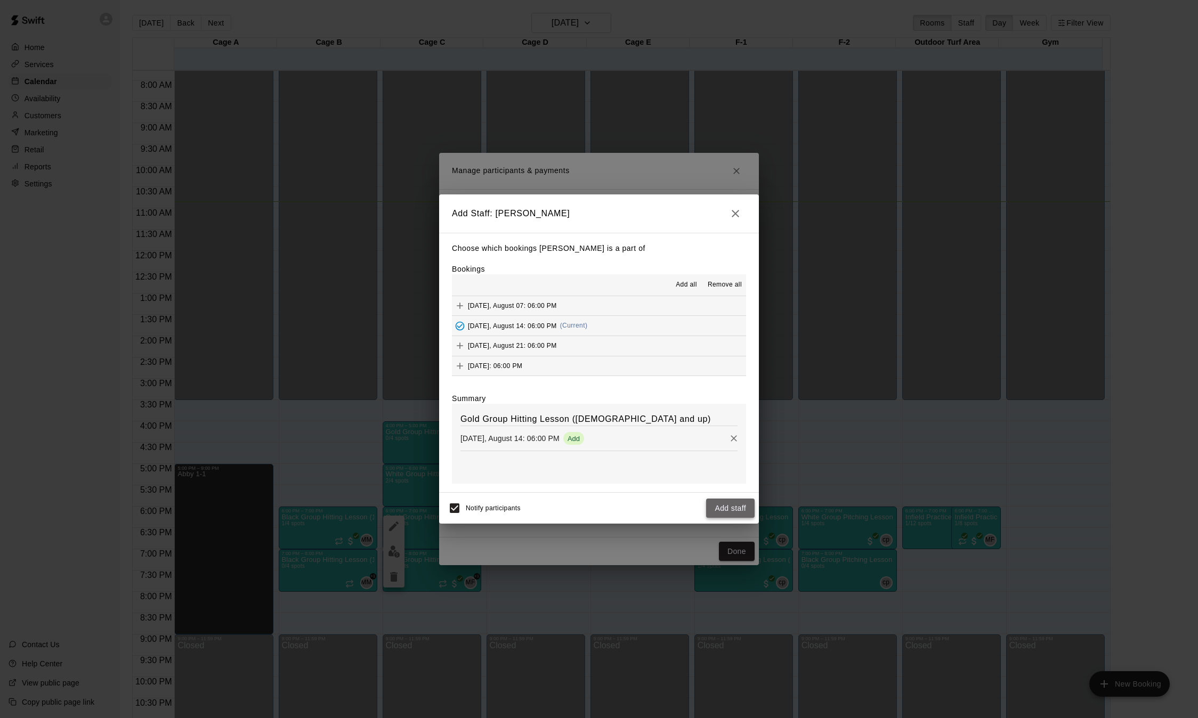
click at [732, 512] on button "Add staff" at bounding box center [730, 509] width 49 height 20
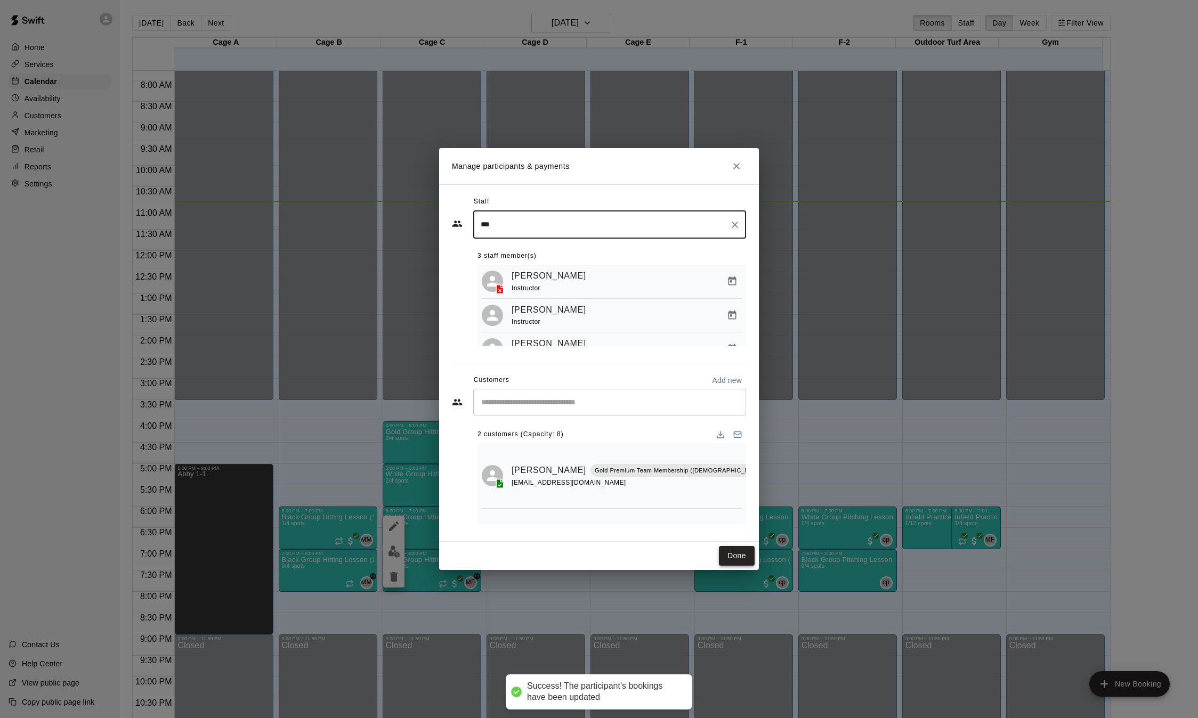
click at [739, 554] on button "Done" at bounding box center [737, 556] width 36 height 20
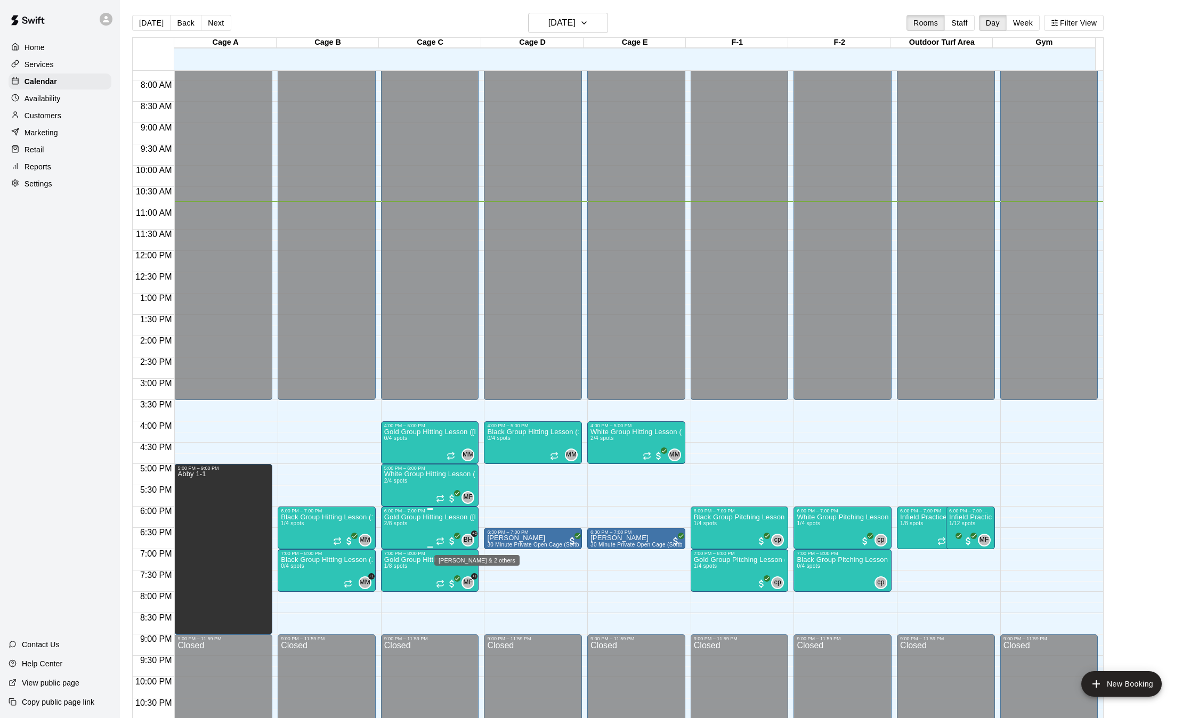
click at [471, 534] on span "+2" at bounding box center [474, 534] width 6 height 6
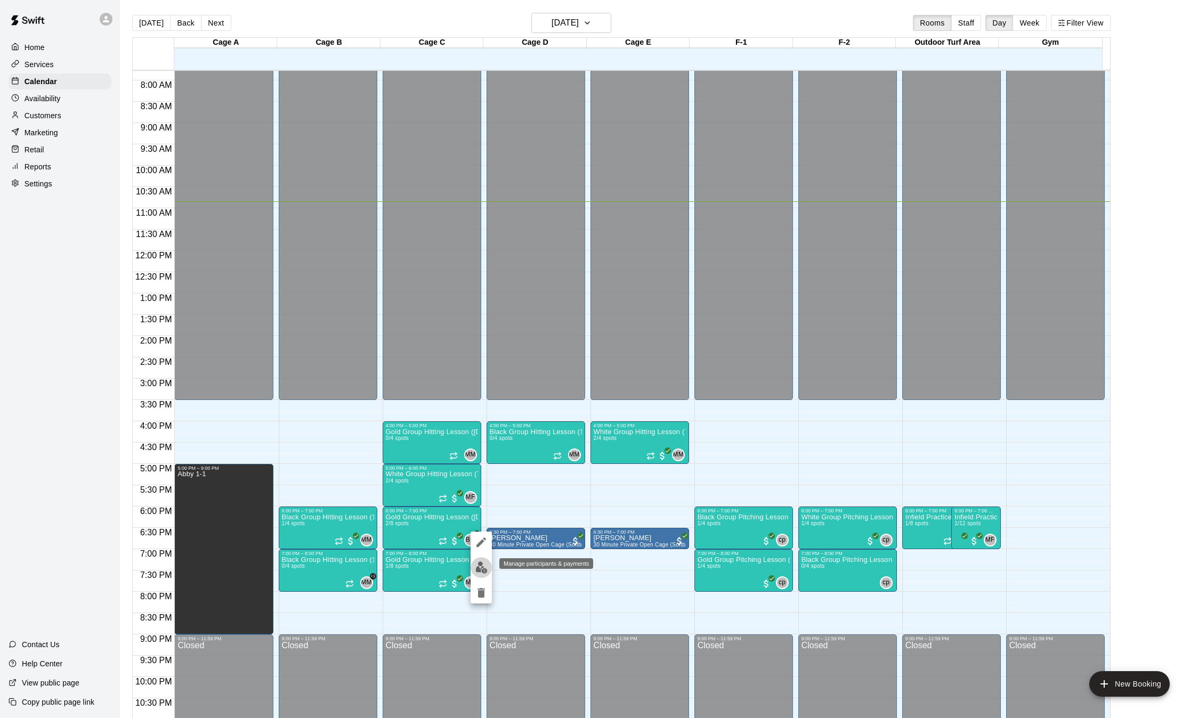
click at [484, 567] on img "edit" at bounding box center [481, 568] width 12 height 12
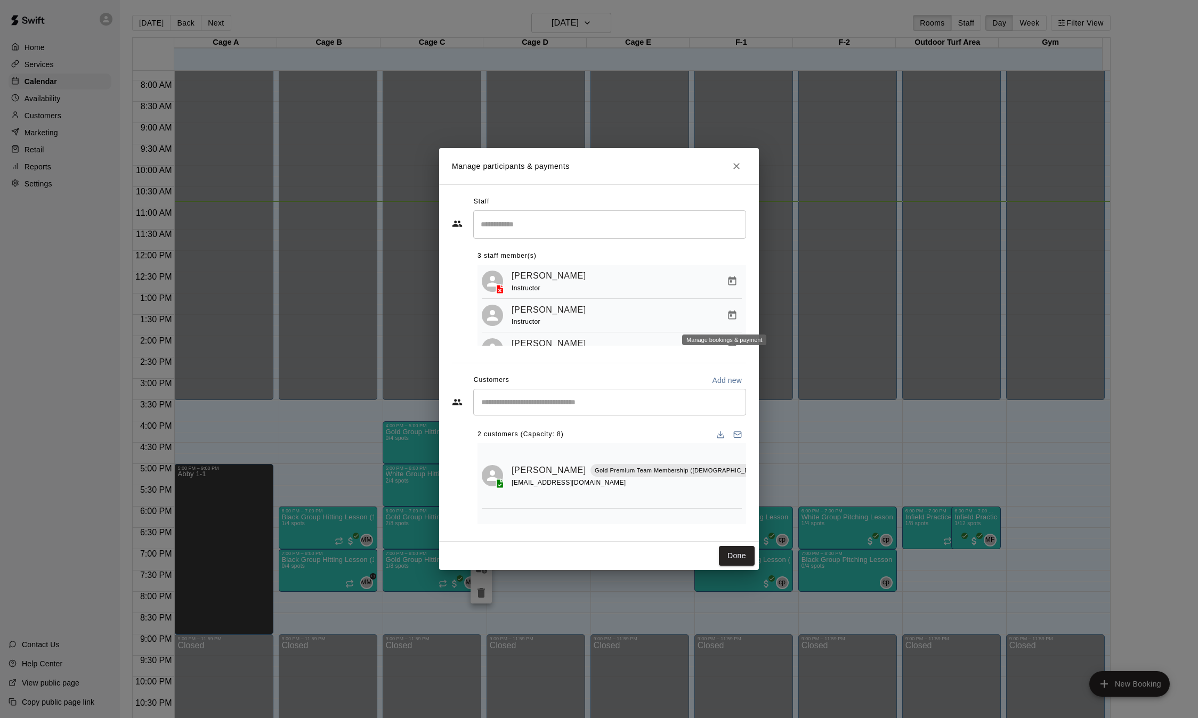
click at [727, 318] on icon "Manage bookings & payment" at bounding box center [732, 315] width 11 height 11
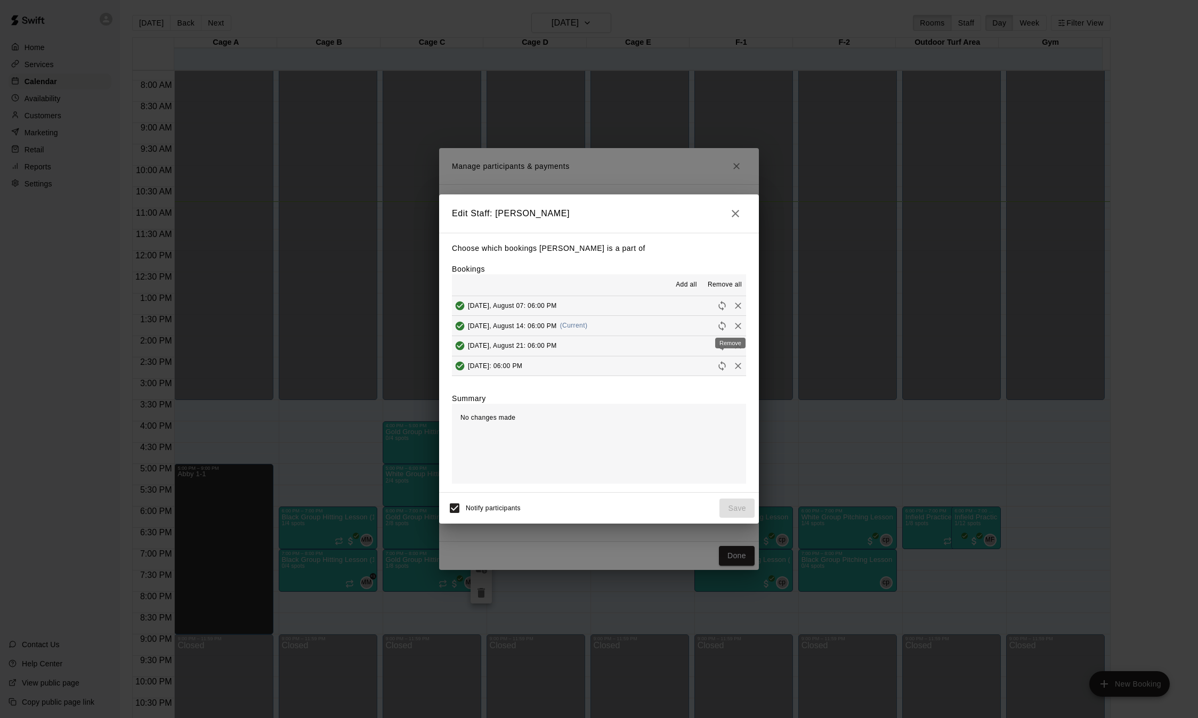
click at [733, 329] on icon "Remove" at bounding box center [738, 326] width 11 height 11
click at [739, 510] on button "Save" at bounding box center [737, 509] width 35 height 20
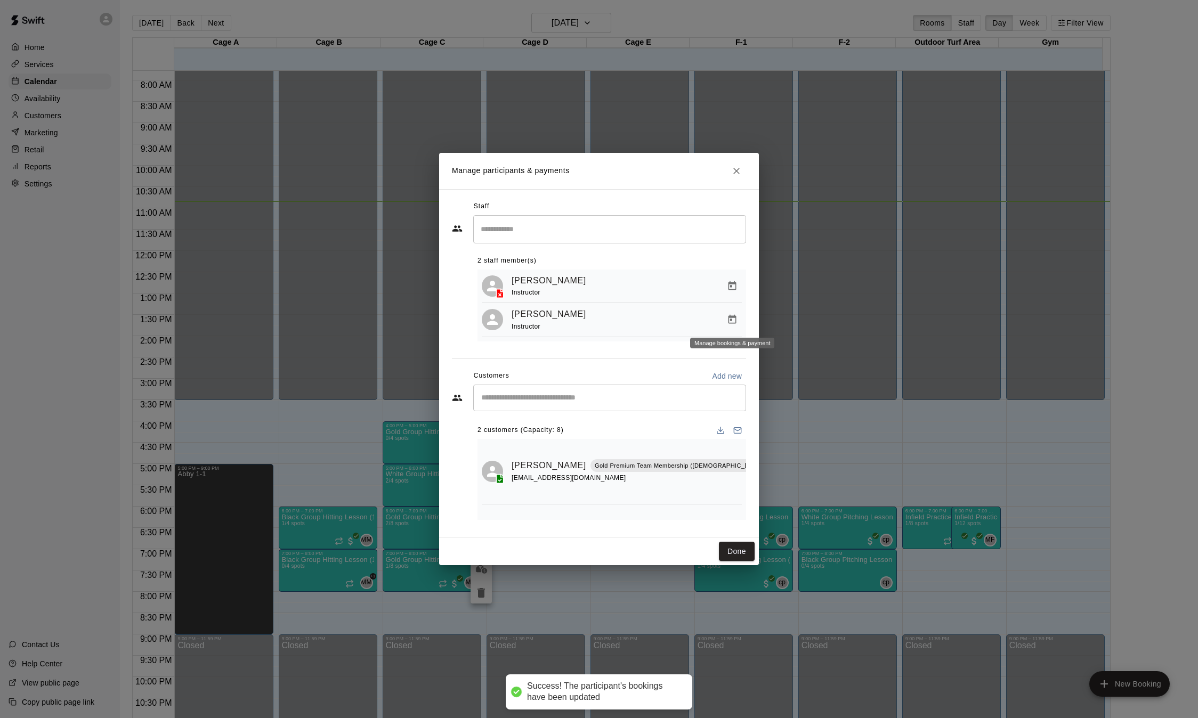
click at [732, 320] on icon "Manage bookings & payment" at bounding box center [732, 319] width 11 height 11
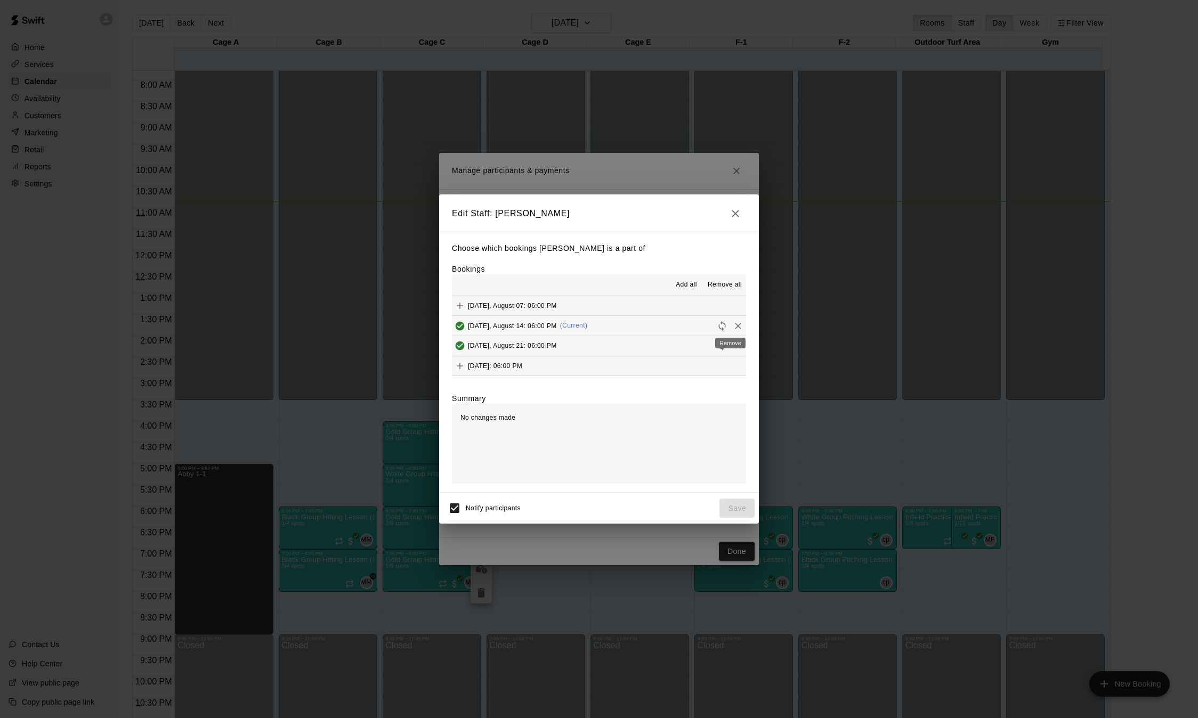
click at [735, 329] on icon "Remove" at bounding box center [738, 326] width 6 height 6
click at [739, 510] on button "Save" at bounding box center [737, 509] width 35 height 20
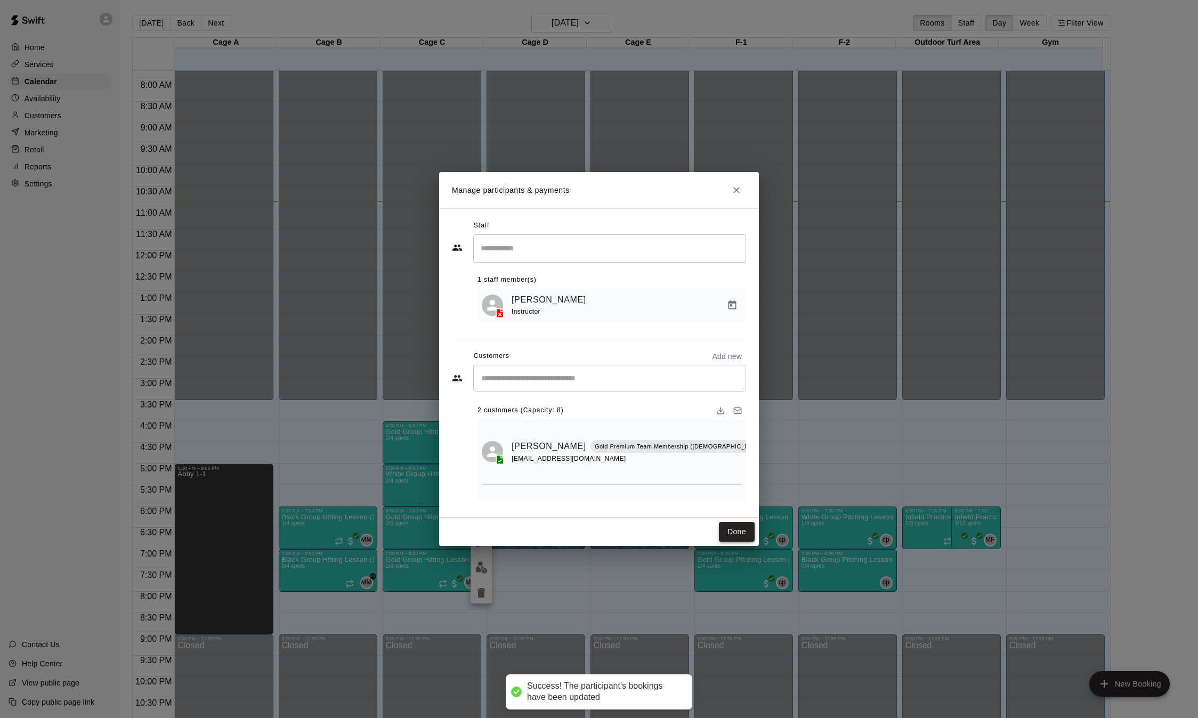
click at [739, 533] on button "Done" at bounding box center [737, 532] width 36 height 20
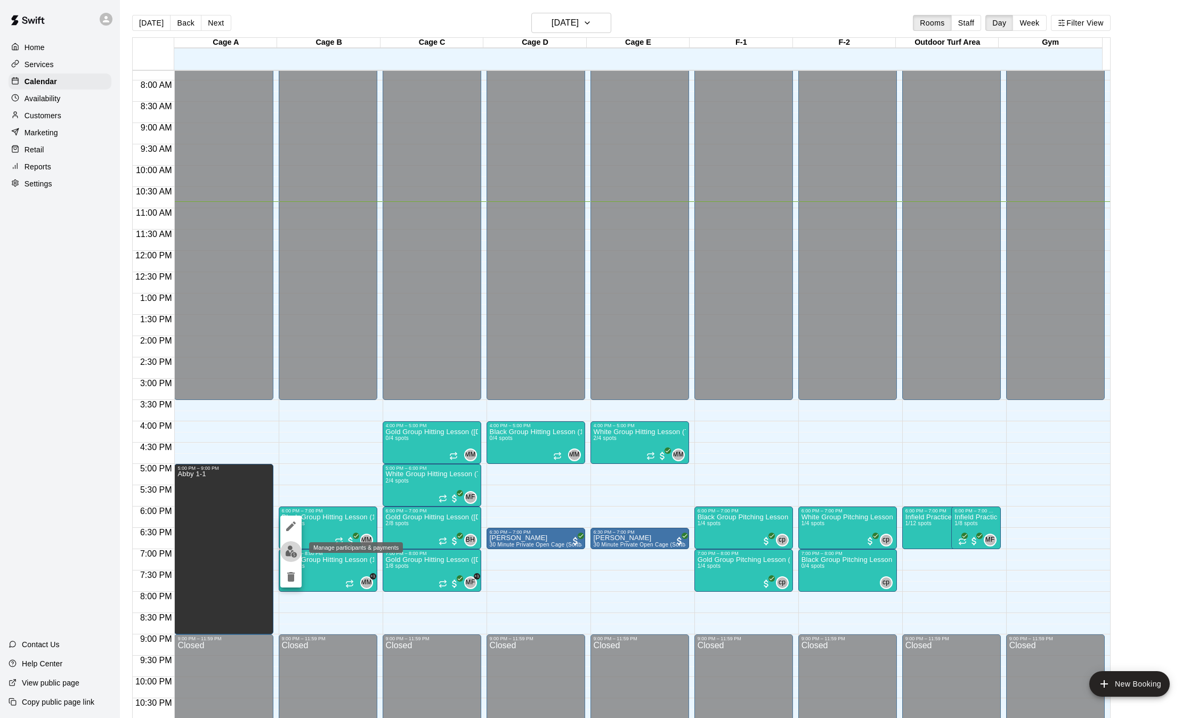
click at [297, 546] on button "edit" at bounding box center [290, 552] width 21 height 21
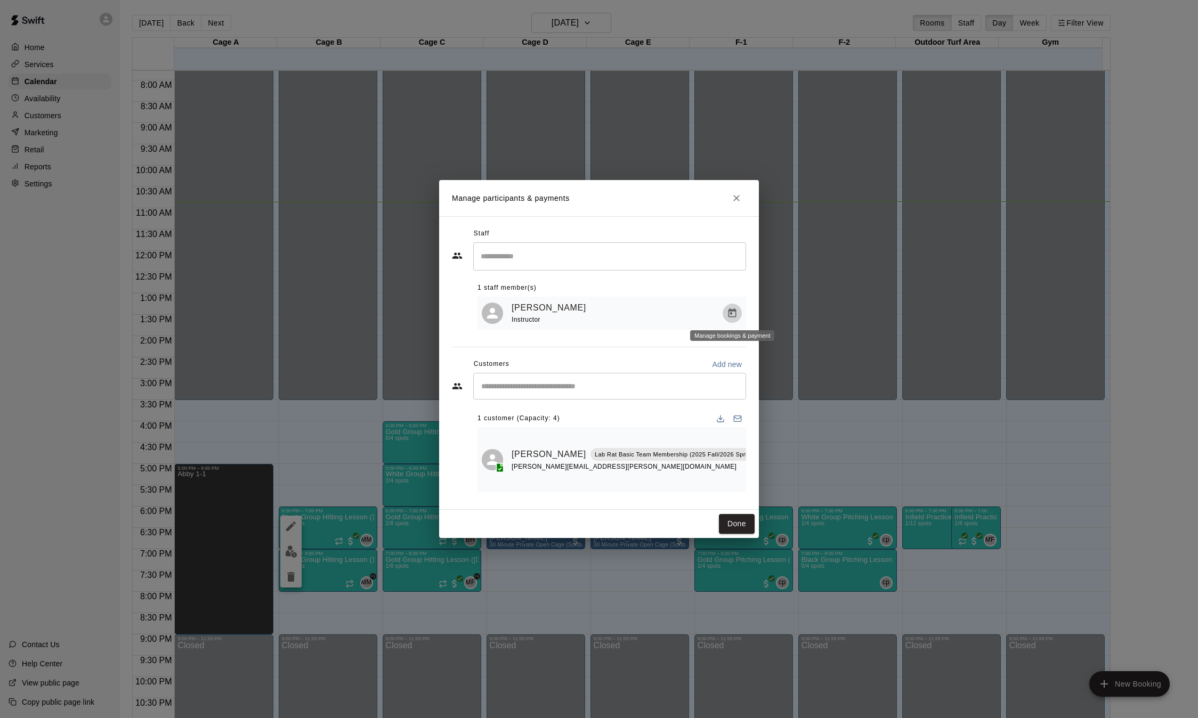
click at [736, 309] on icon "Manage bookings & payment" at bounding box center [732, 313] width 11 height 11
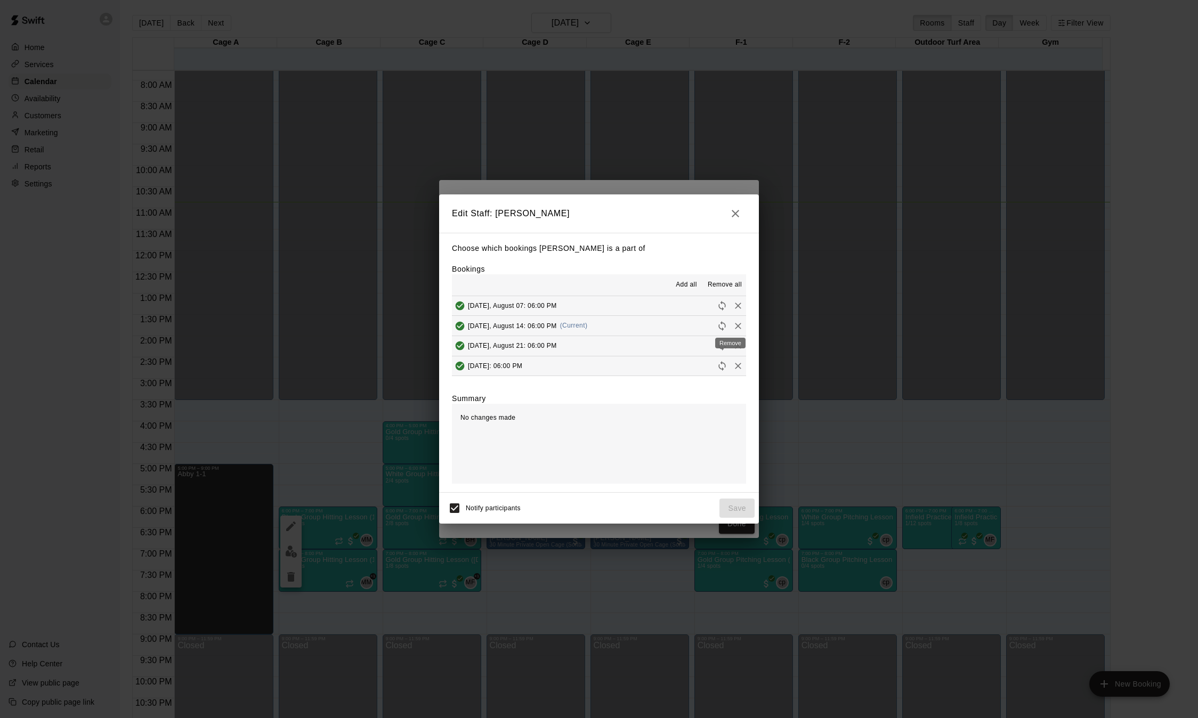
click at [733, 327] on icon "Remove" at bounding box center [738, 326] width 11 height 11
click at [742, 511] on button "Save" at bounding box center [737, 509] width 35 height 20
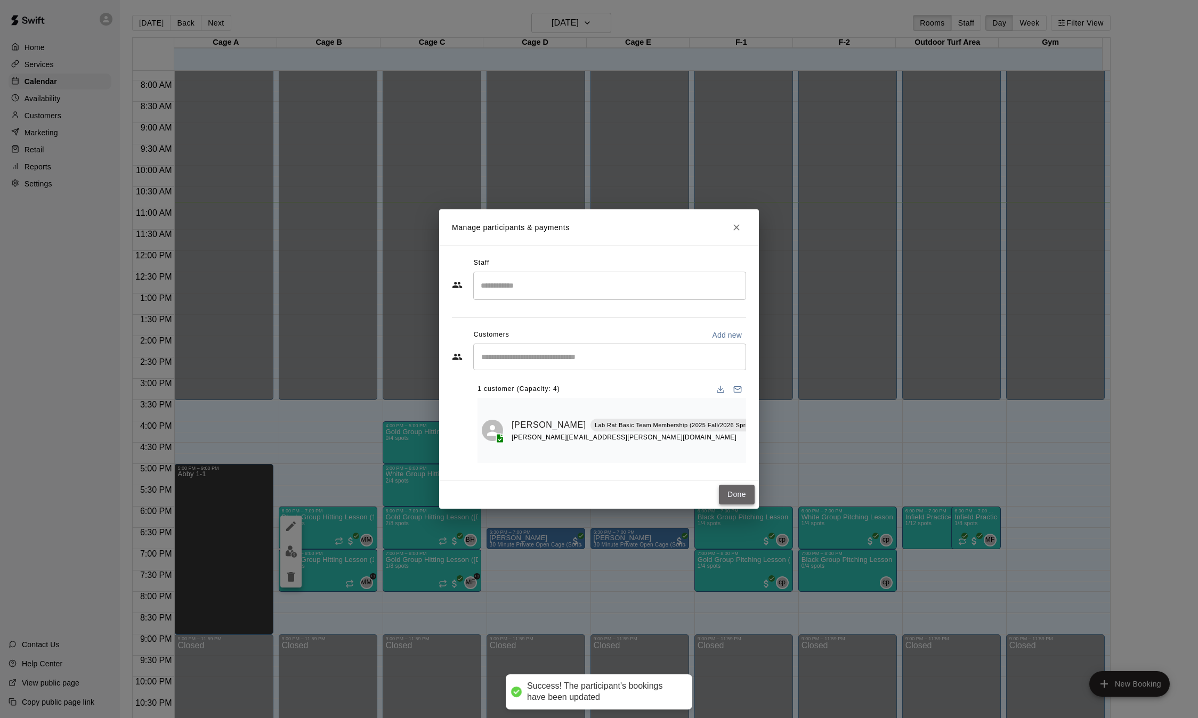
click at [740, 499] on button "Done" at bounding box center [737, 495] width 36 height 20
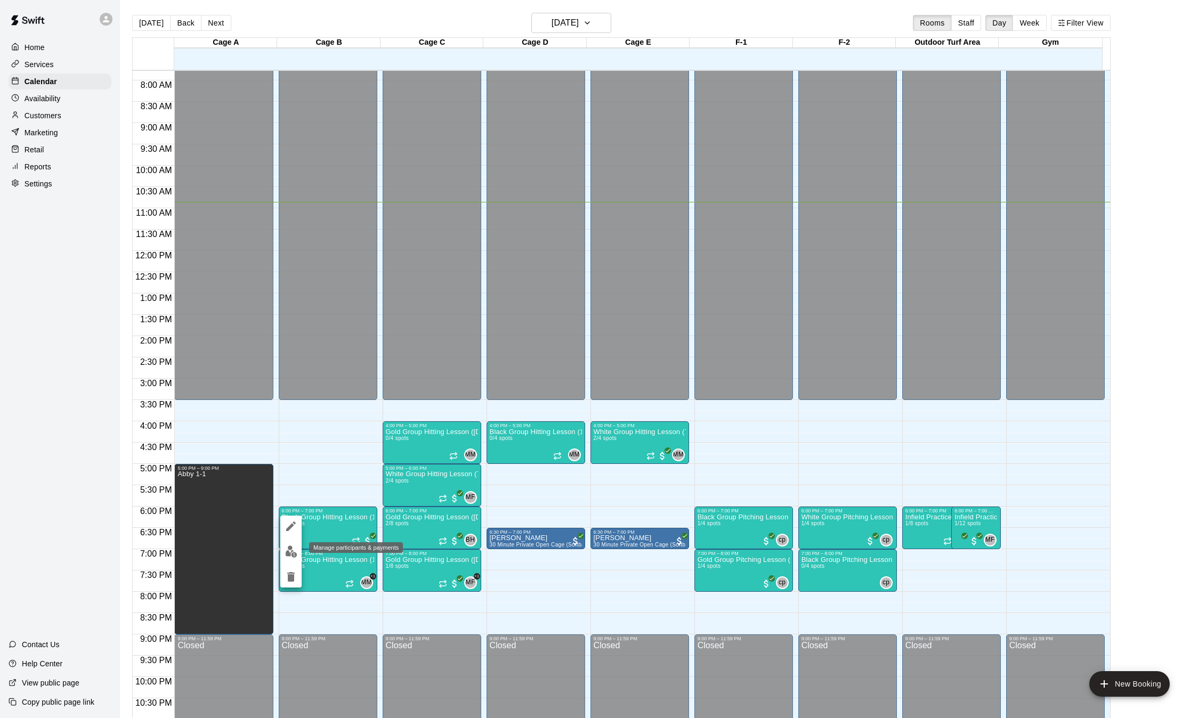
click at [294, 556] on img "edit" at bounding box center [291, 552] width 12 height 12
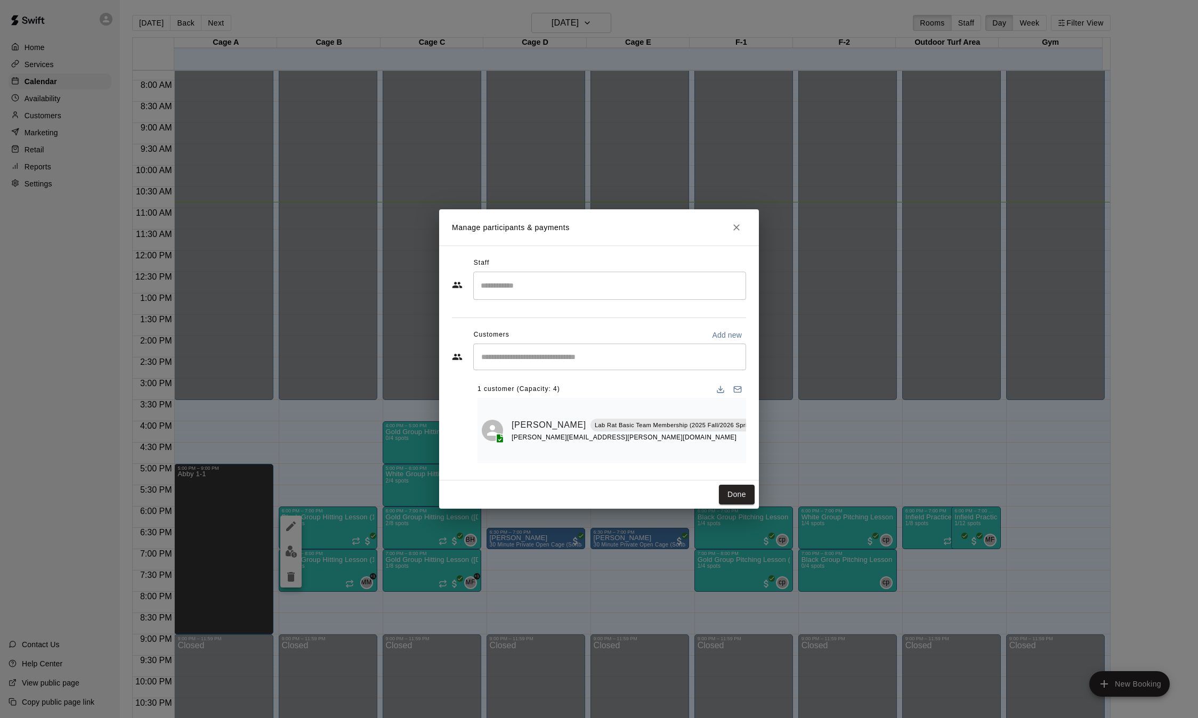
click at [556, 292] on input "Search staff" at bounding box center [609, 286] width 263 height 19
click at [536, 312] on p "[PERSON_NAME]" at bounding box center [537, 317] width 65 height 11
type input "***"
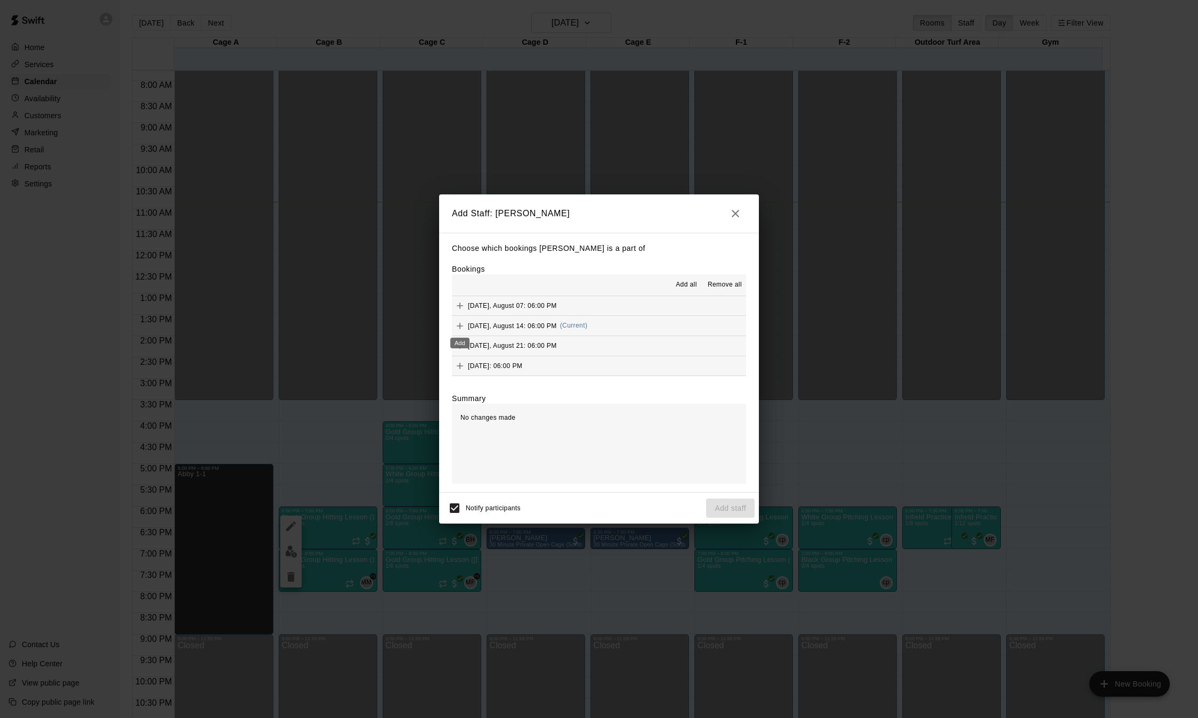
click at [467, 327] on button "Add" at bounding box center [460, 326] width 16 height 16
click at [721, 503] on button "Add staff" at bounding box center [730, 509] width 49 height 20
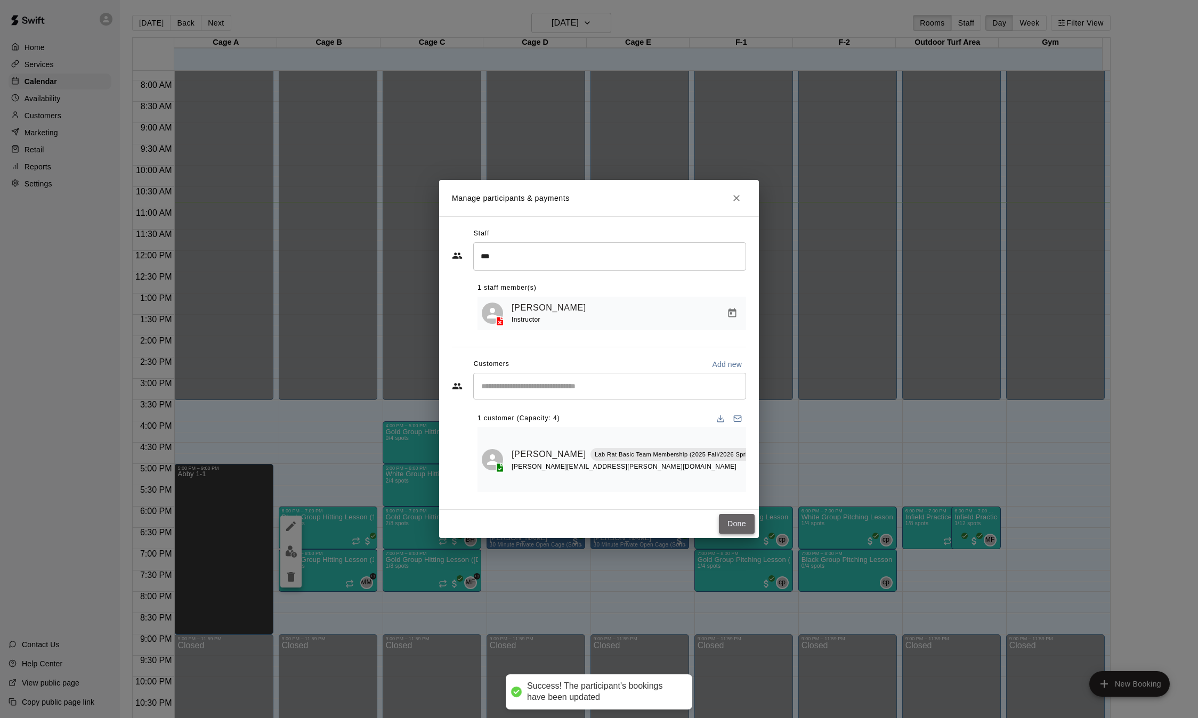
click at [730, 522] on button "Done" at bounding box center [737, 524] width 36 height 20
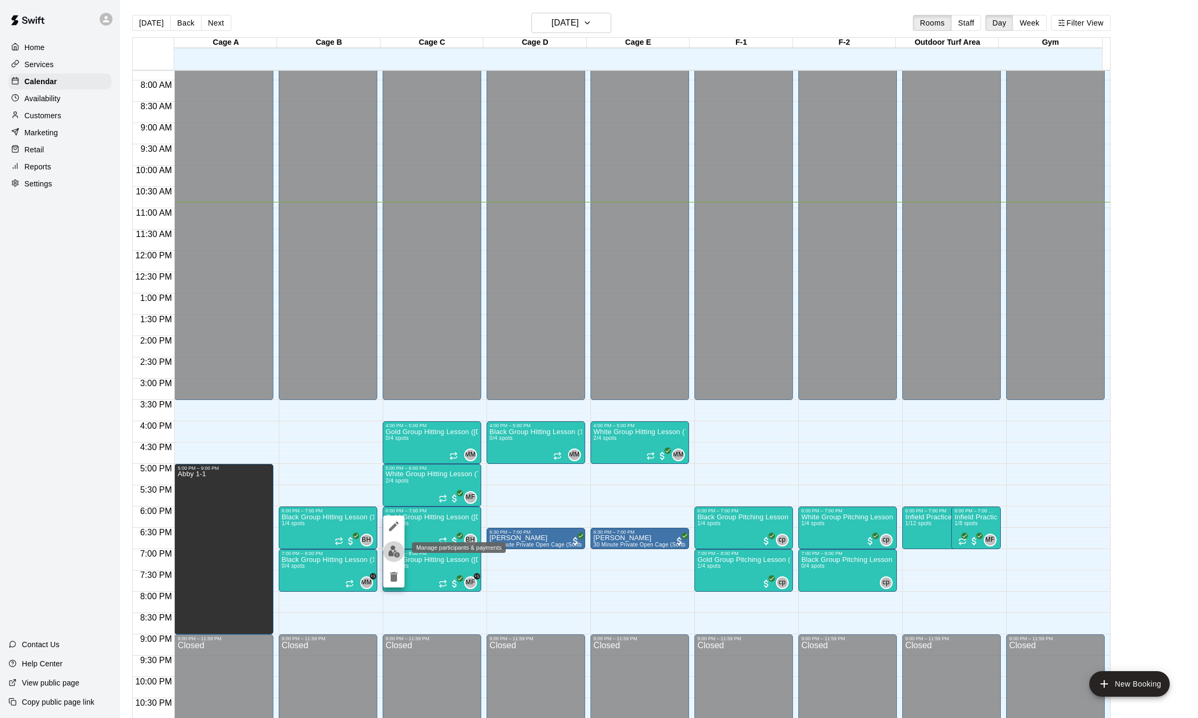
click at [391, 554] on img "edit" at bounding box center [394, 552] width 12 height 12
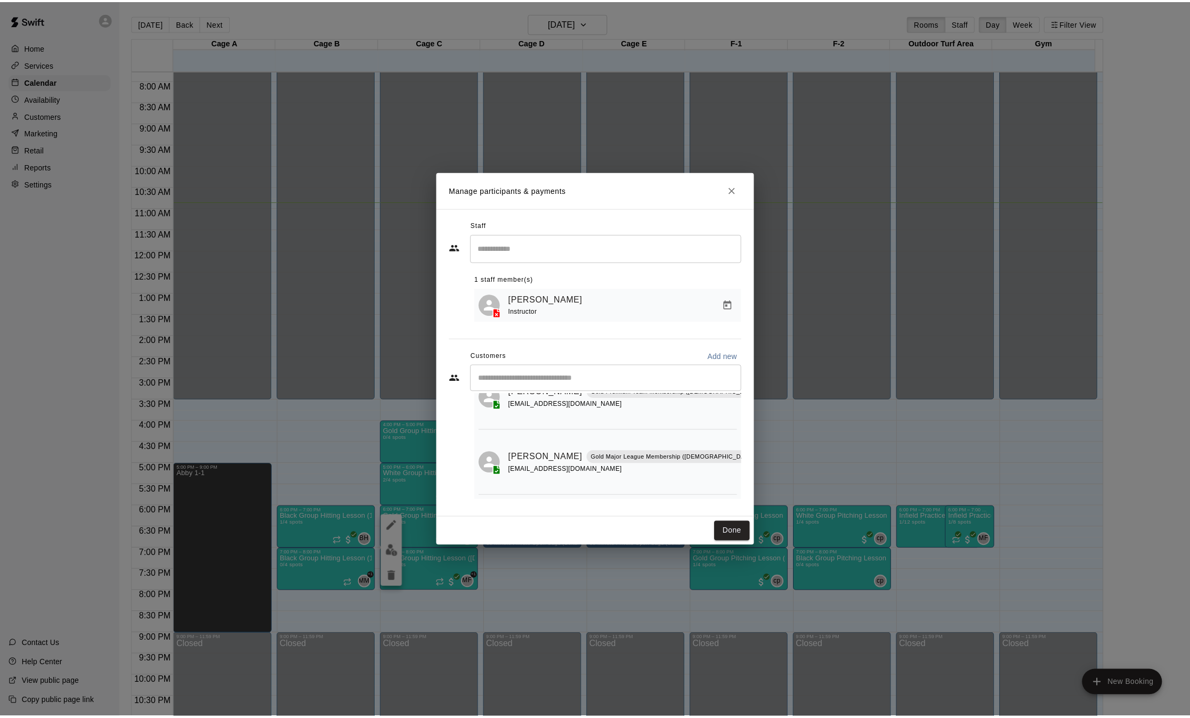
scroll to position [0, 0]
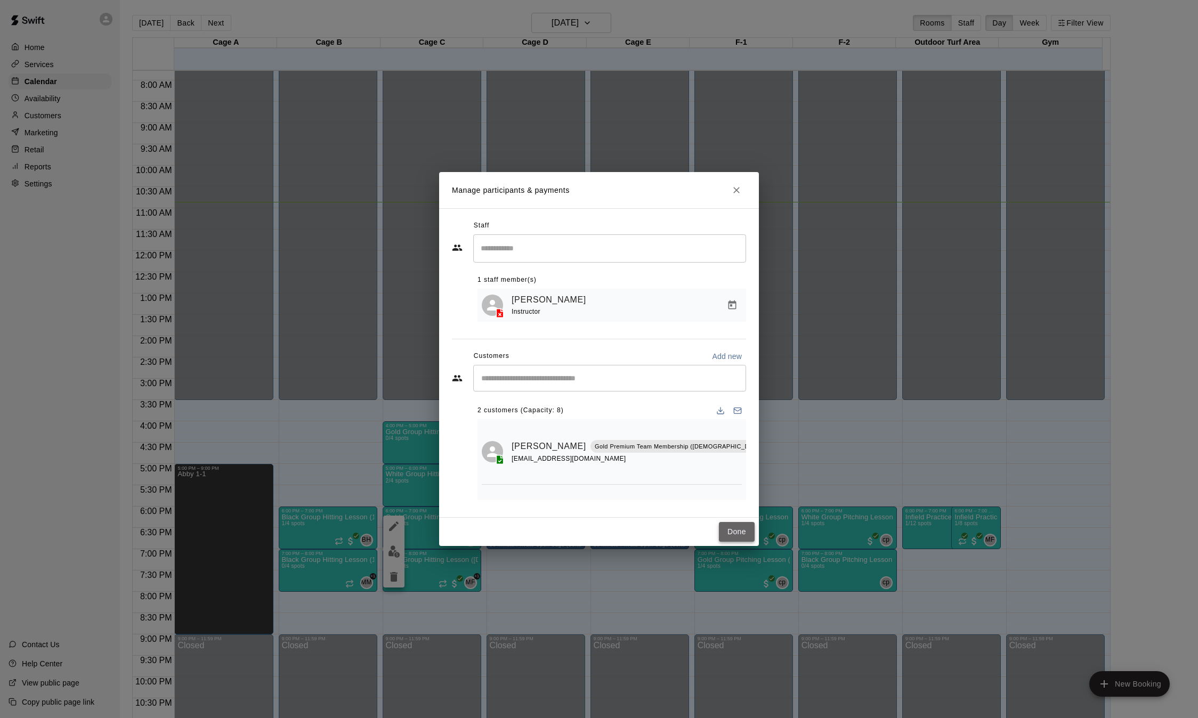
click at [737, 537] on button "Done" at bounding box center [737, 532] width 36 height 20
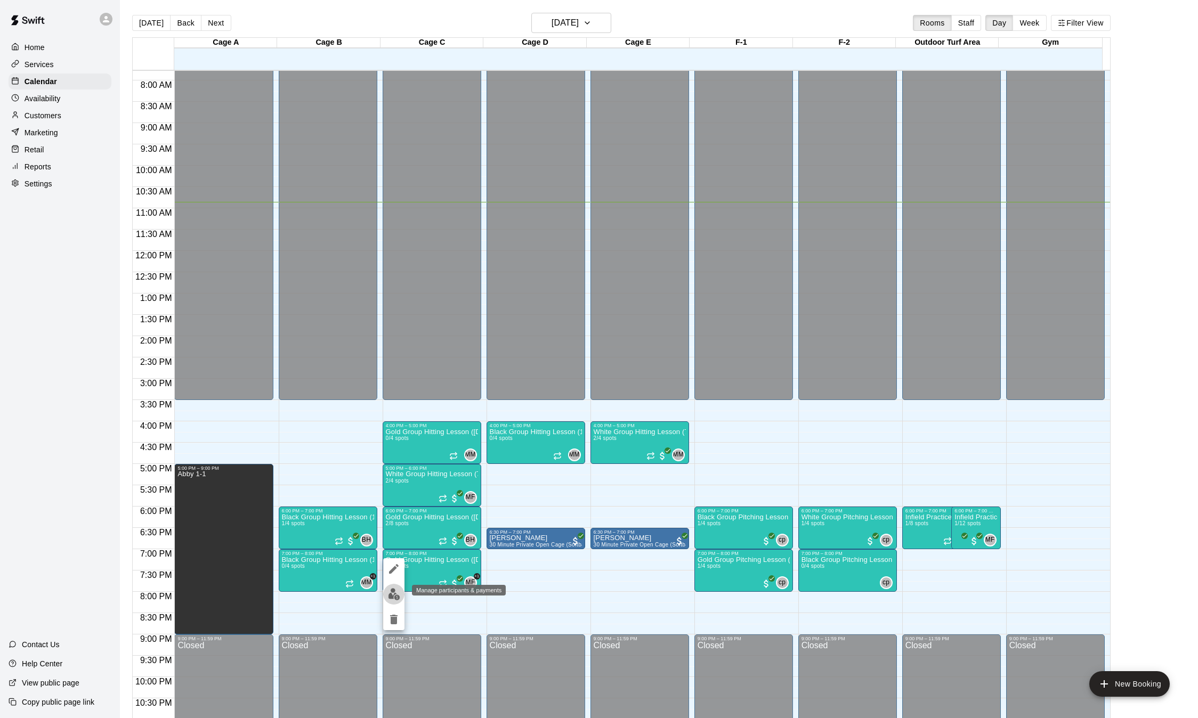
click at [390, 596] on img "edit" at bounding box center [394, 594] width 12 height 12
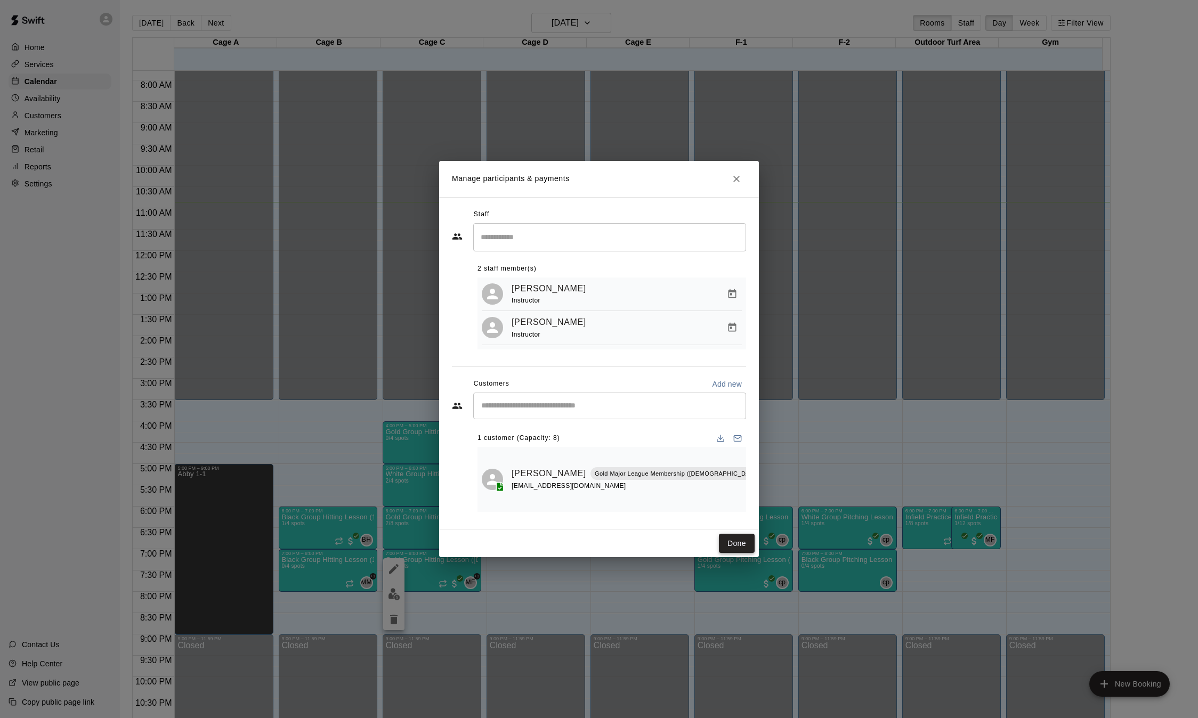
click at [736, 543] on button "Done" at bounding box center [737, 544] width 36 height 20
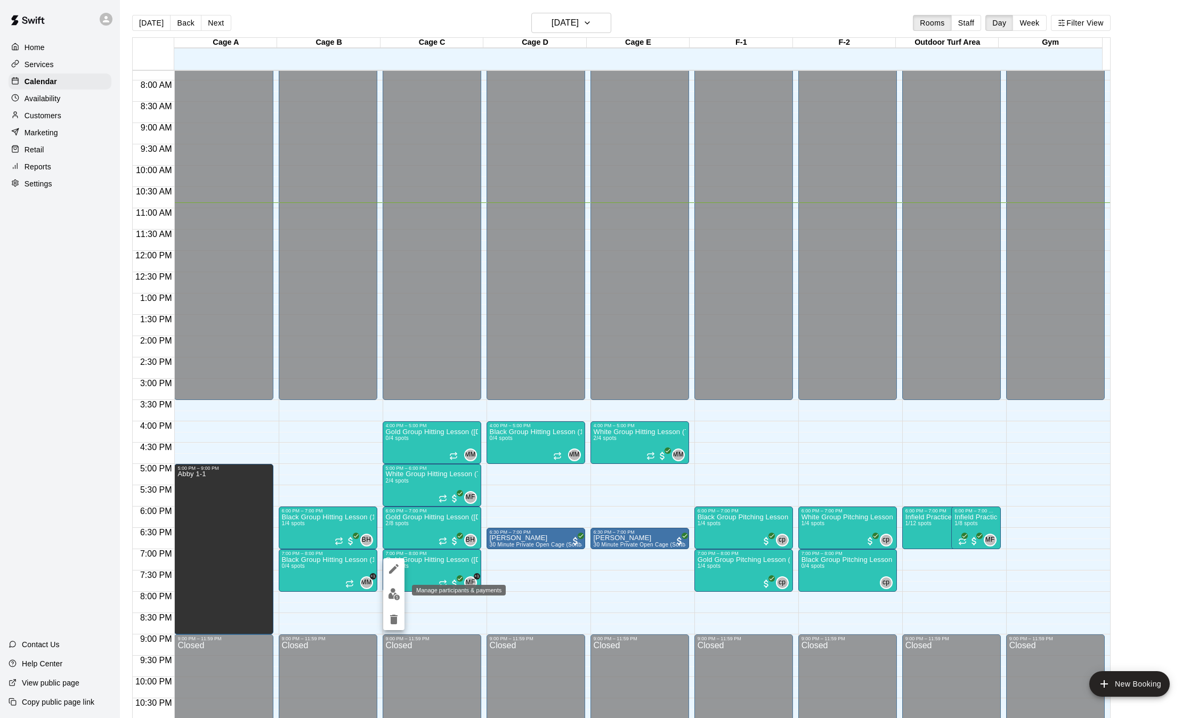
click at [394, 596] on img "edit" at bounding box center [394, 594] width 12 height 12
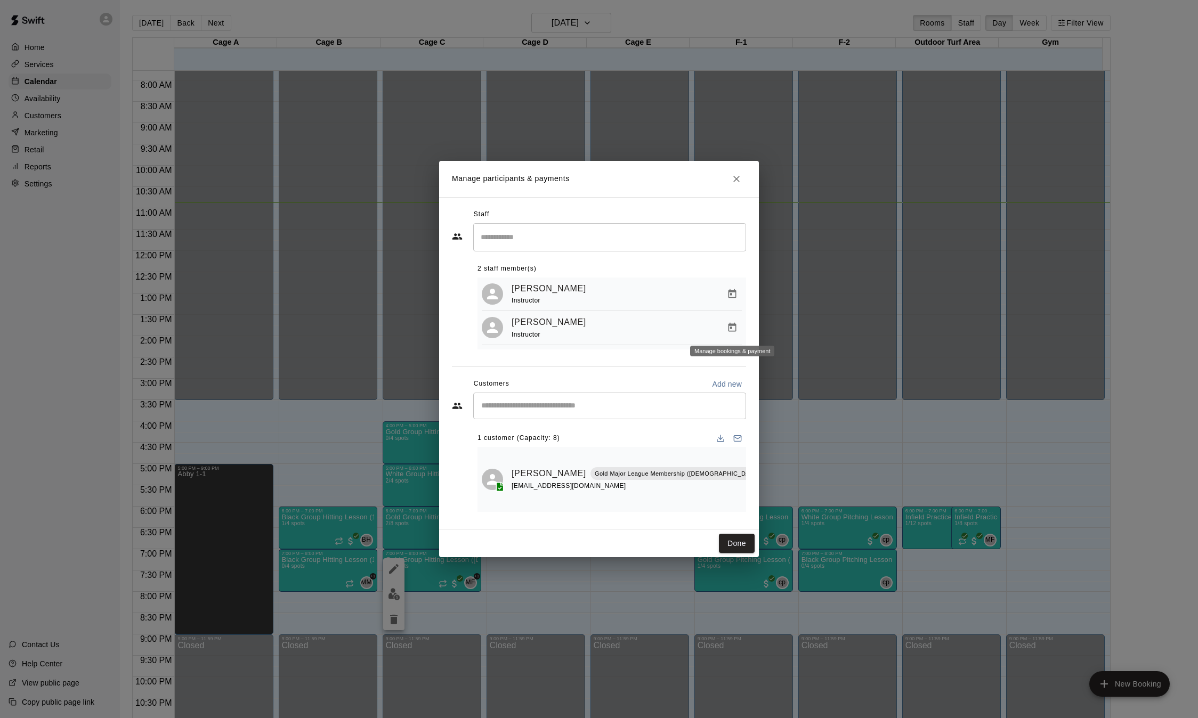
click at [729, 327] on icon "Manage bookings & payment" at bounding box center [733, 327] width 8 height 9
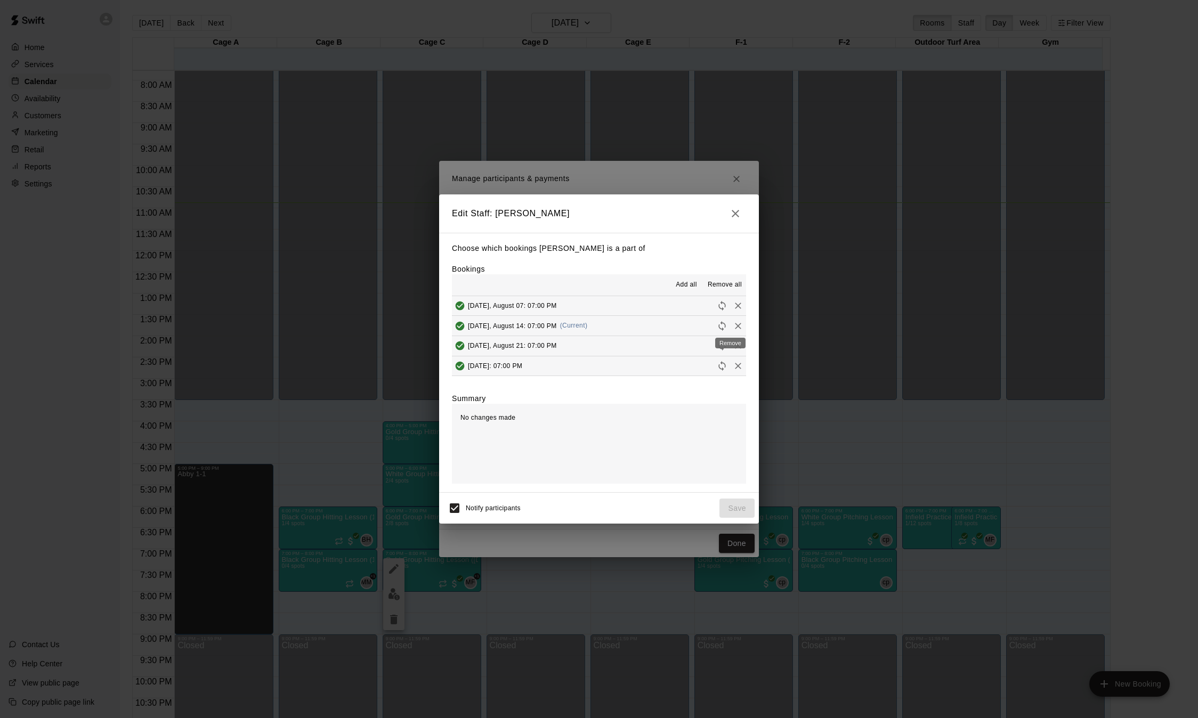
click at [733, 329] on icon "Remove" at bounding box center [738, 326] width 11 height 11
click at [734, 508] on button "Save" at bounding box center [737, 509] width 35 height 20
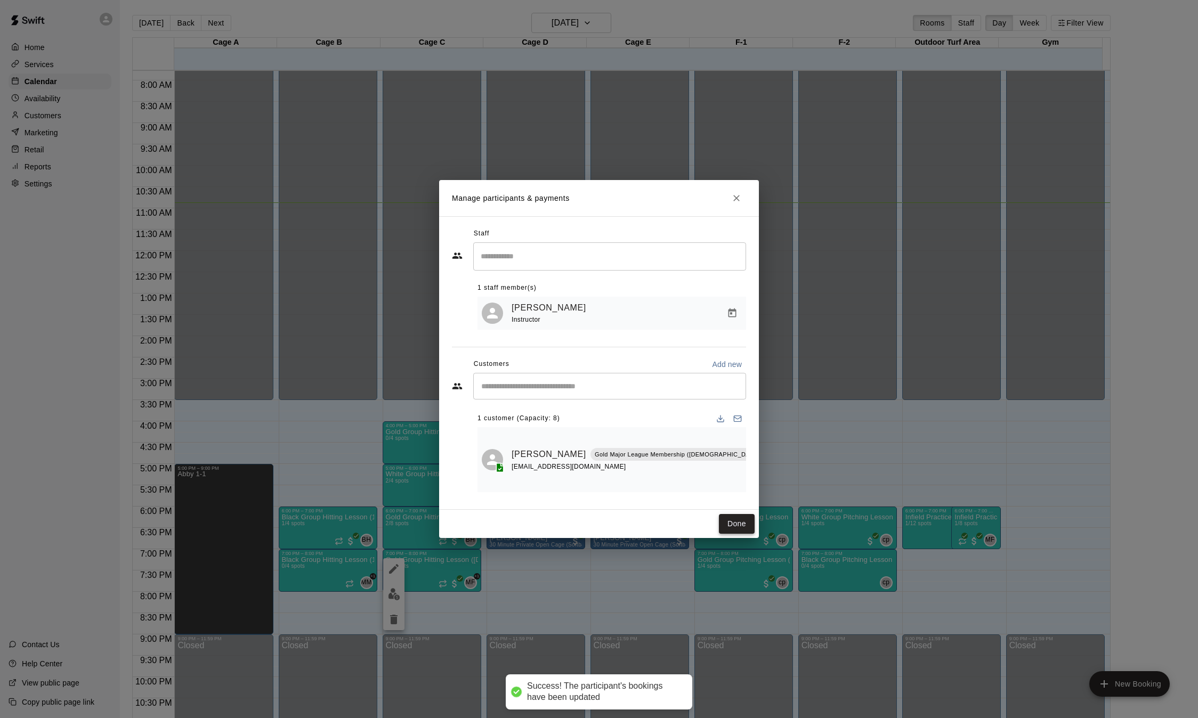
click at [740, 524] on button "Done" at bounding box center [737, 524] width 36 height 20
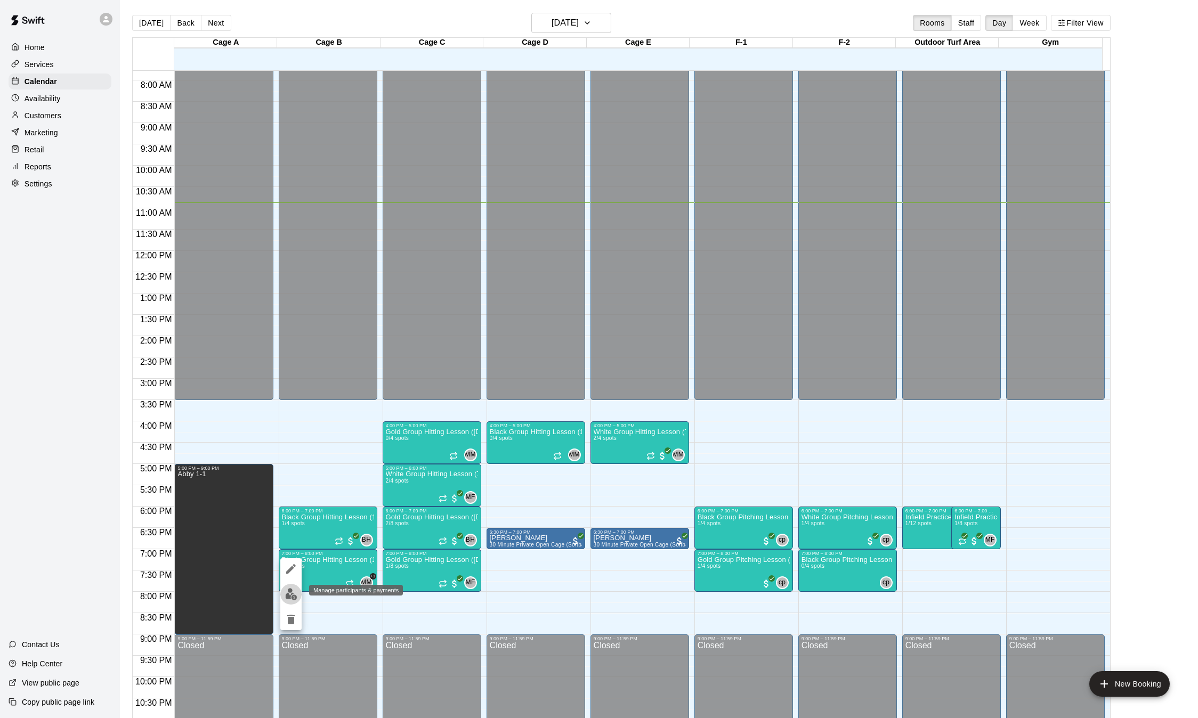
click at [293, 592] on img "edit" at bounding box center [291, 594] width 12 height 12
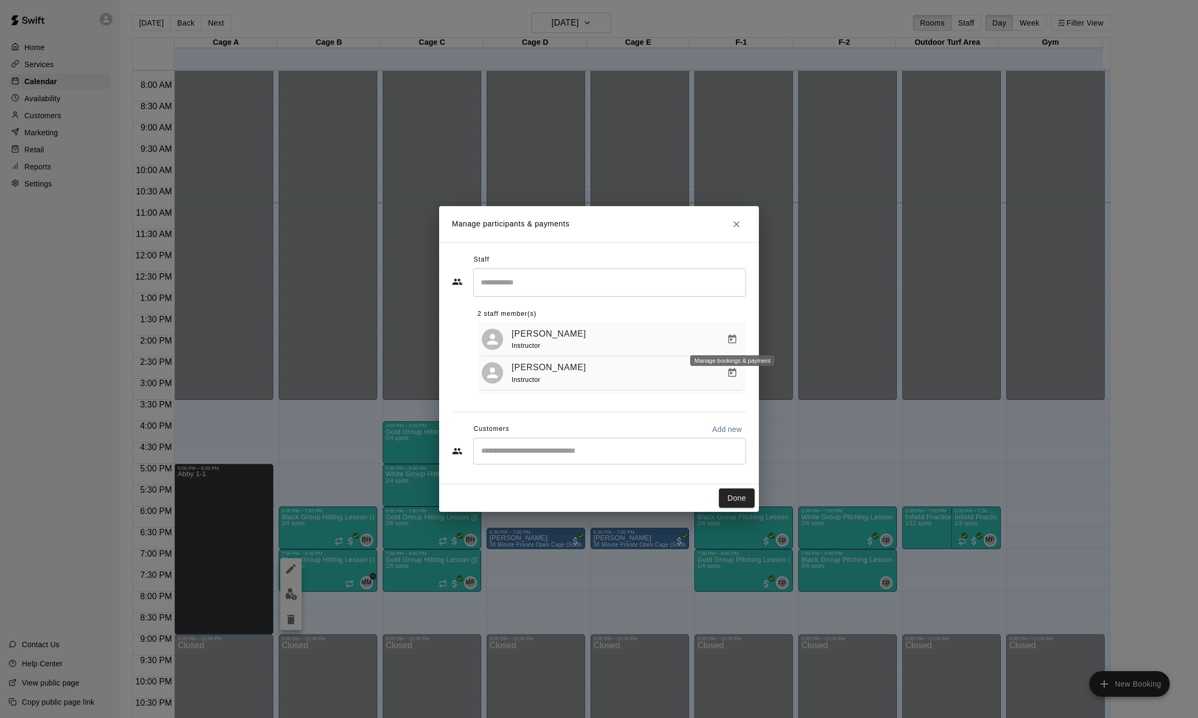
click at [731, 335] on icon "Manage bookings & payment" at bounding box center [733, 339] width 8 height 9
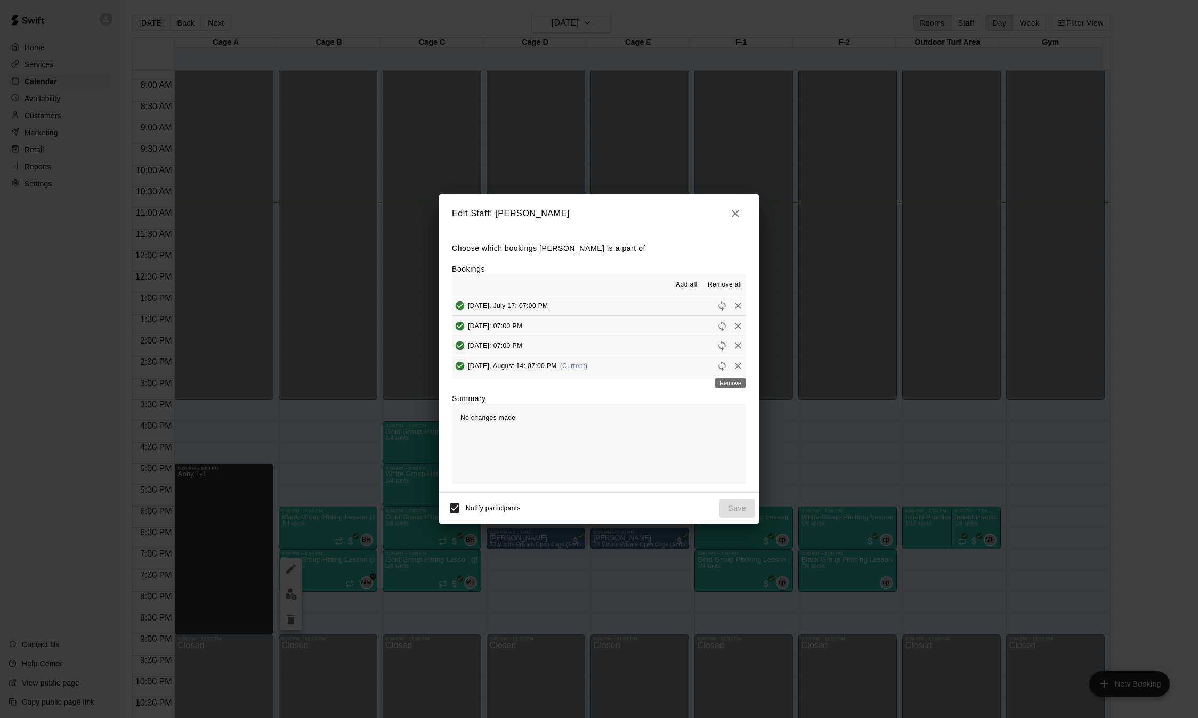
click at [733, 369] on icon "Remove" at bounding box center [738, 366] width 11 height 11
click at [734, 506] on button "Save" at bounding box center [737, 509] width 35 height 20
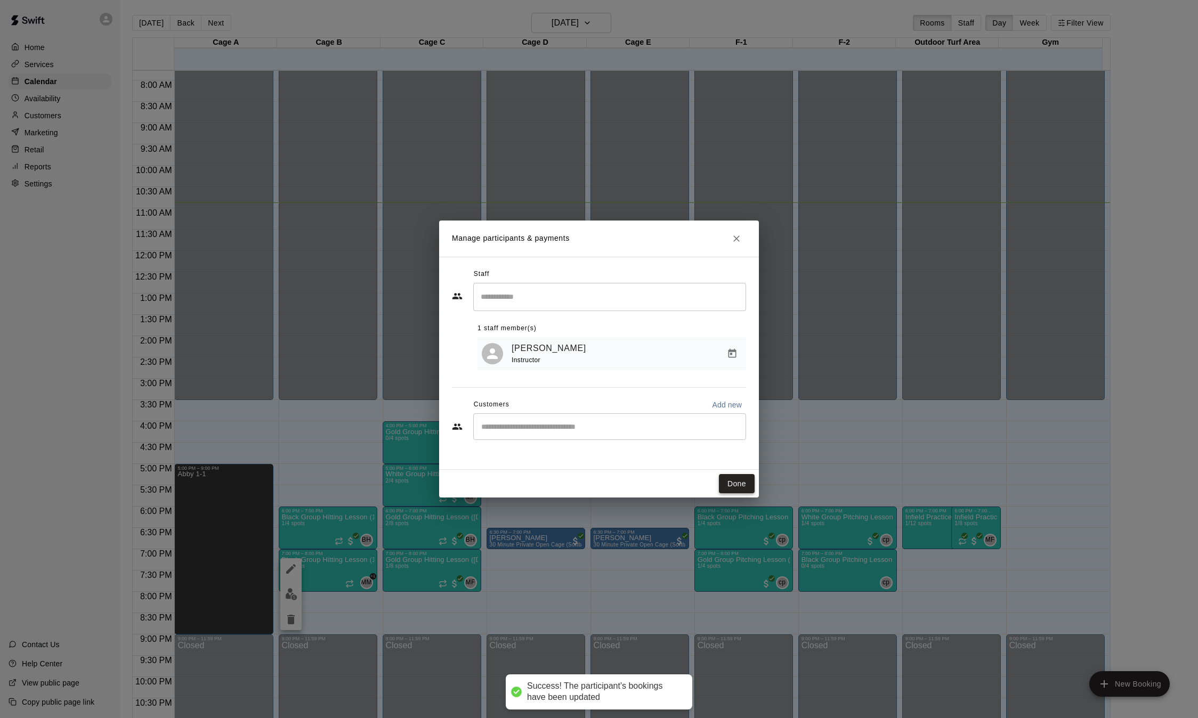
click at [738, 487] on button "Done" at bounding box center [737, 484] width 36 height 20
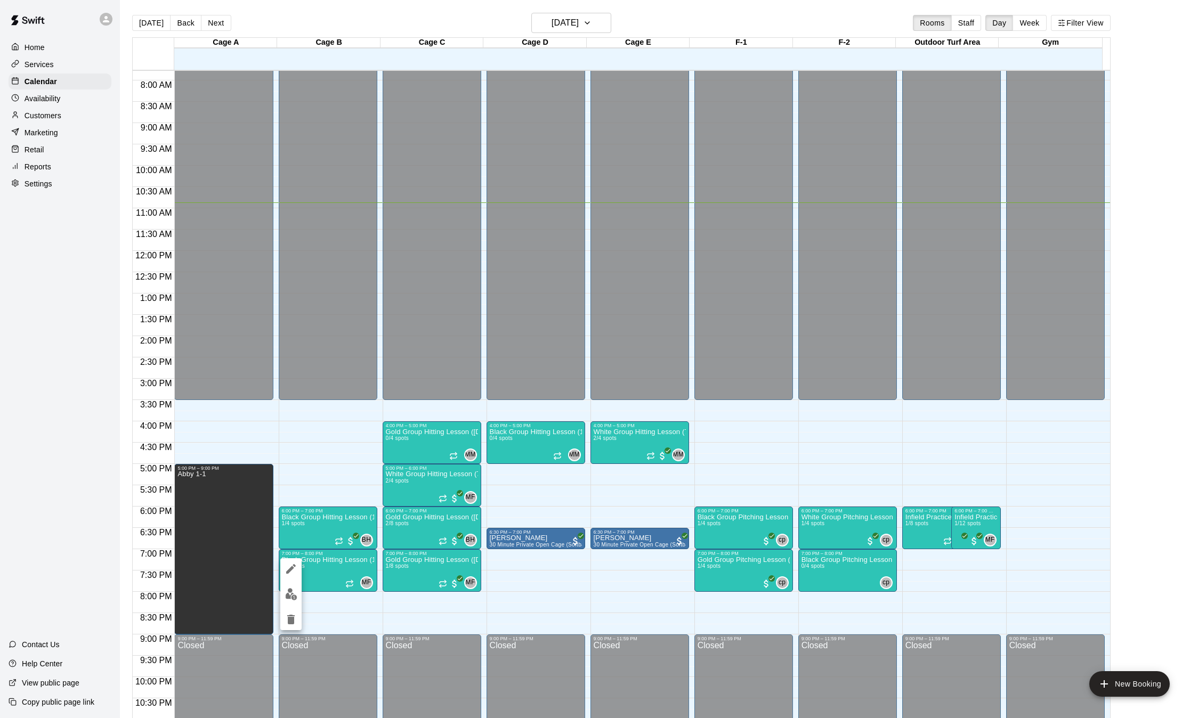
click at [391, 594] on div at bounding box center [599, 359] width 1198 height 718
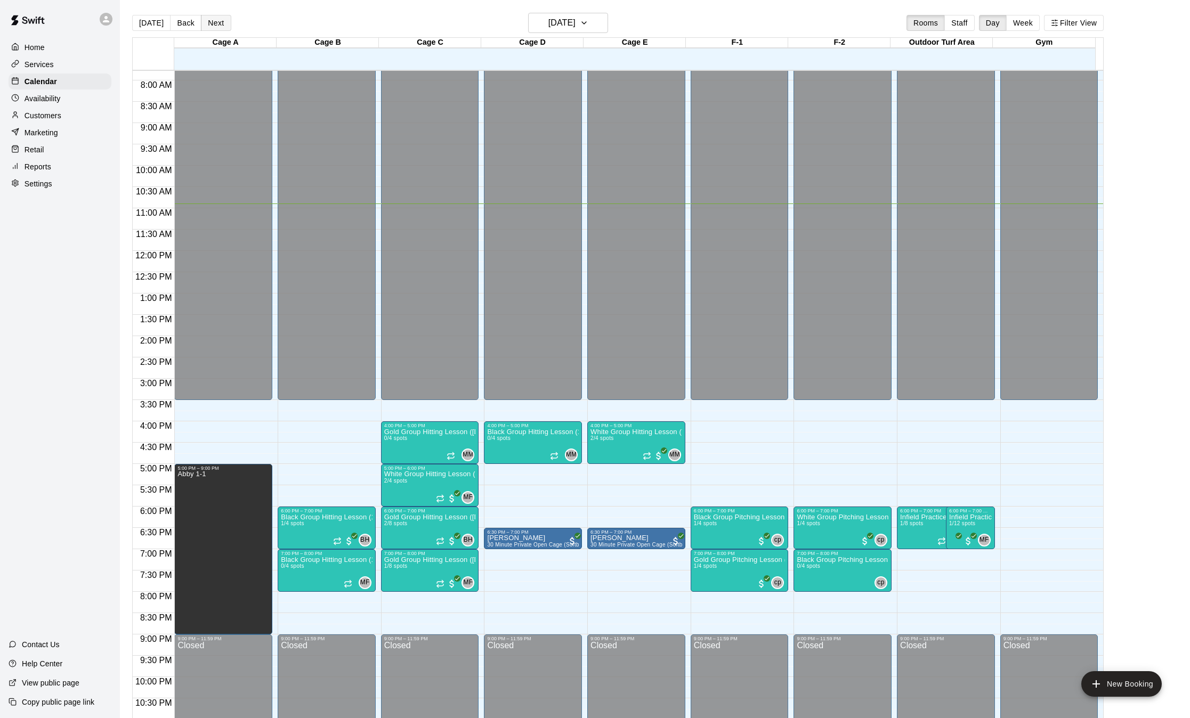
click at [213, 26] on button "Next" at bounding box center [216, 23] width 30 height 16
